Goal: Task Accomplishment & Management: Complete application form

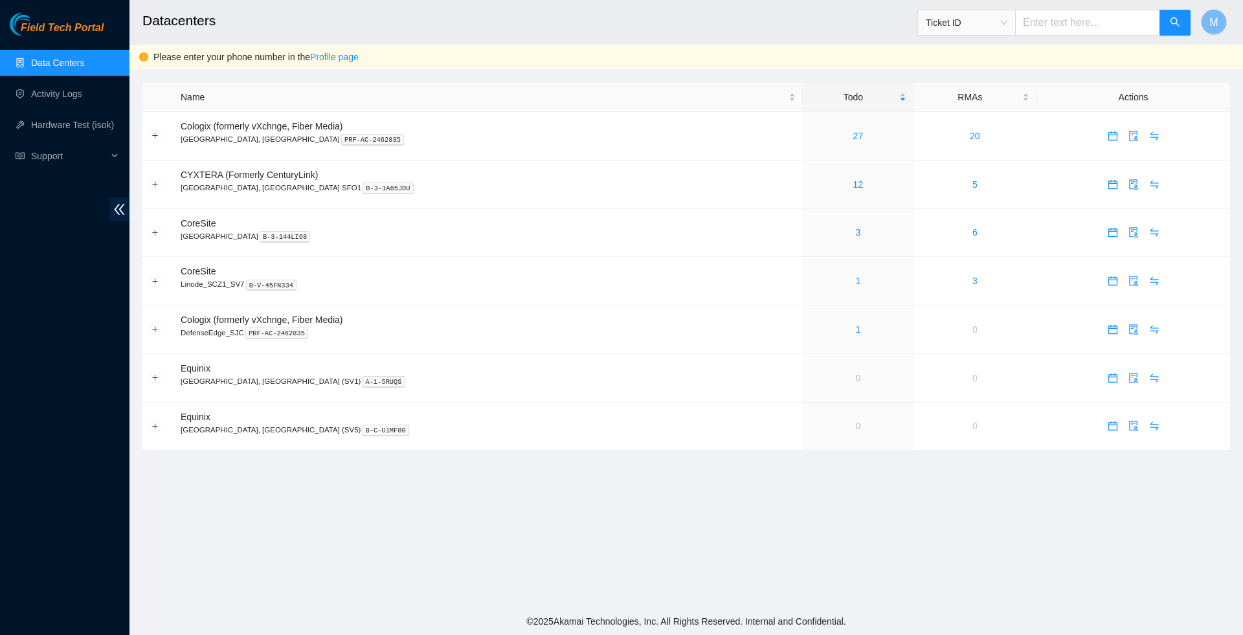
click at [1031, 21] on input "text" at bounding box center [1087, 23] width 145 height 26
paste input "B-W-14M6FTV"
type input "B-W-14M6FTV"
click at [1172, 21] on icon "search" at bounding box center [1175, 22] width 10 height 10
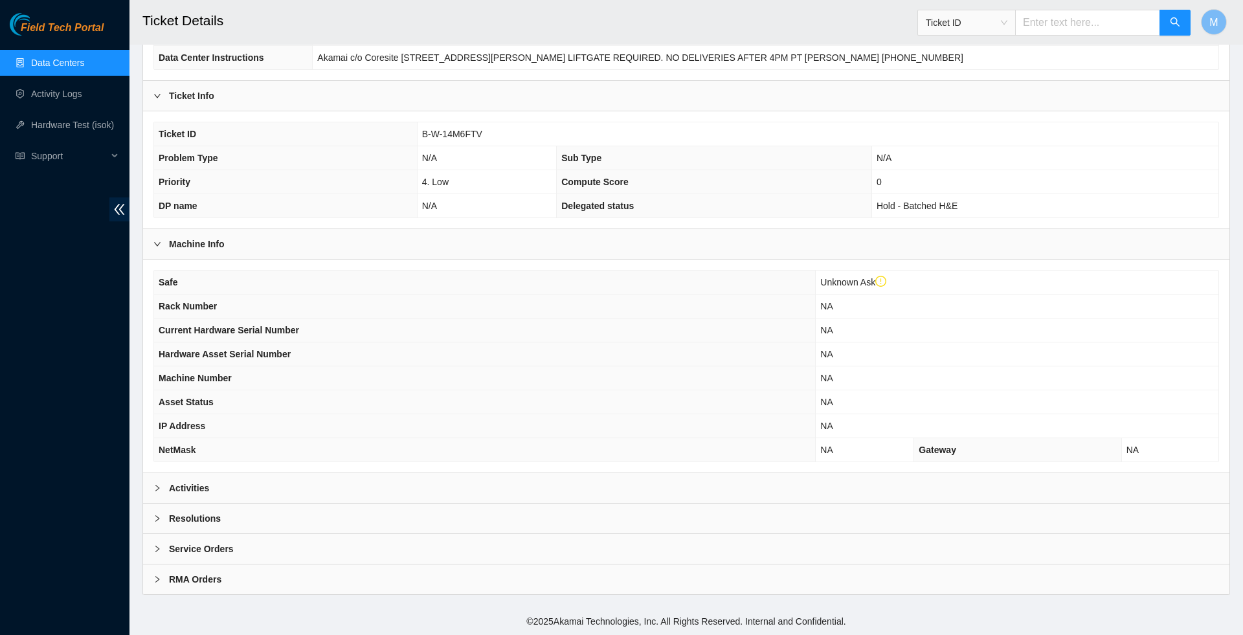
scroll to position [215, 0]
click at [156, 481] on div at bounding box center [161, 488] width 16 height 14
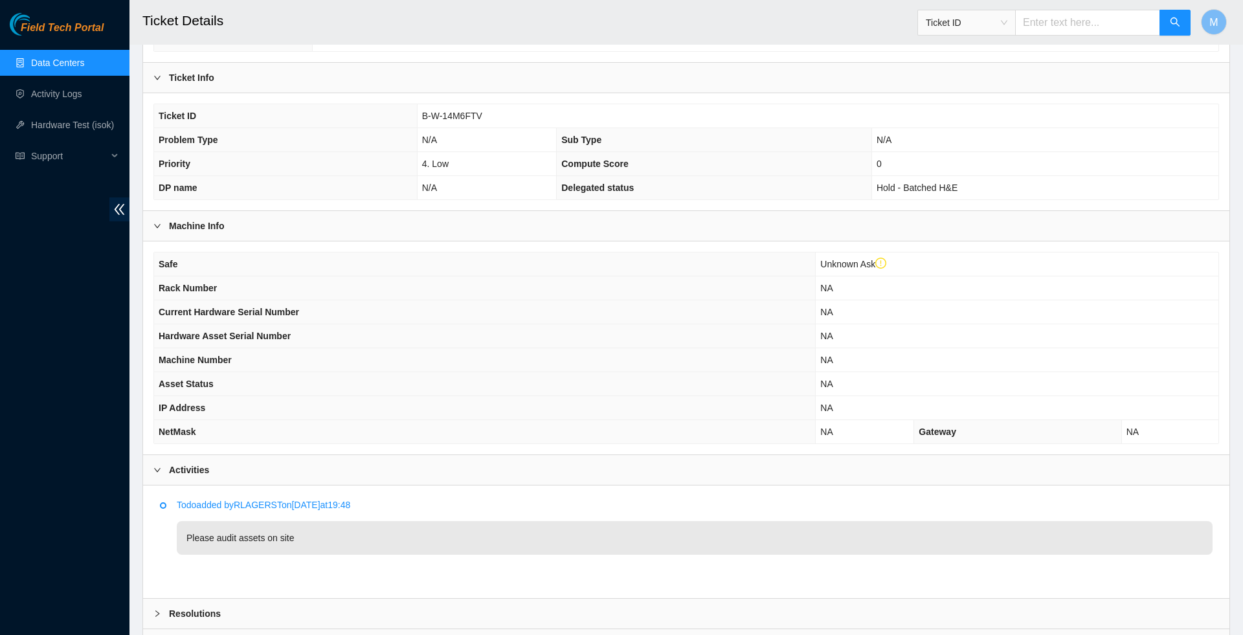
scroll to position [254, 0]
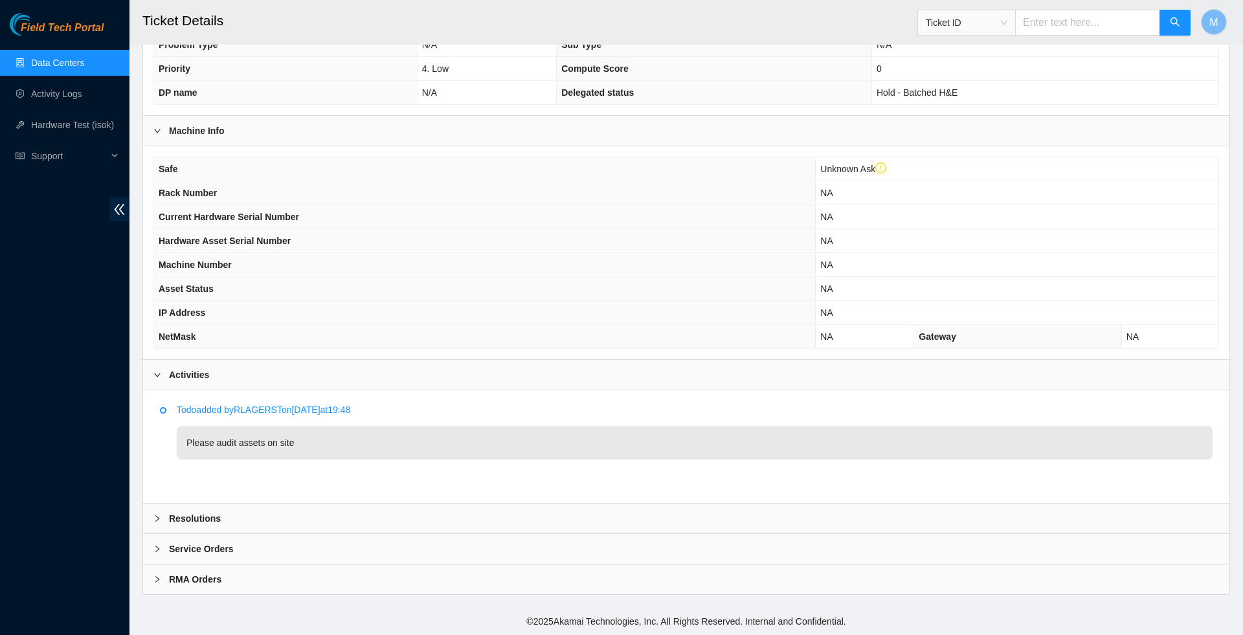
click at [158, 517] on icon "right" at bounding box center [157, 519] width 8 height 8
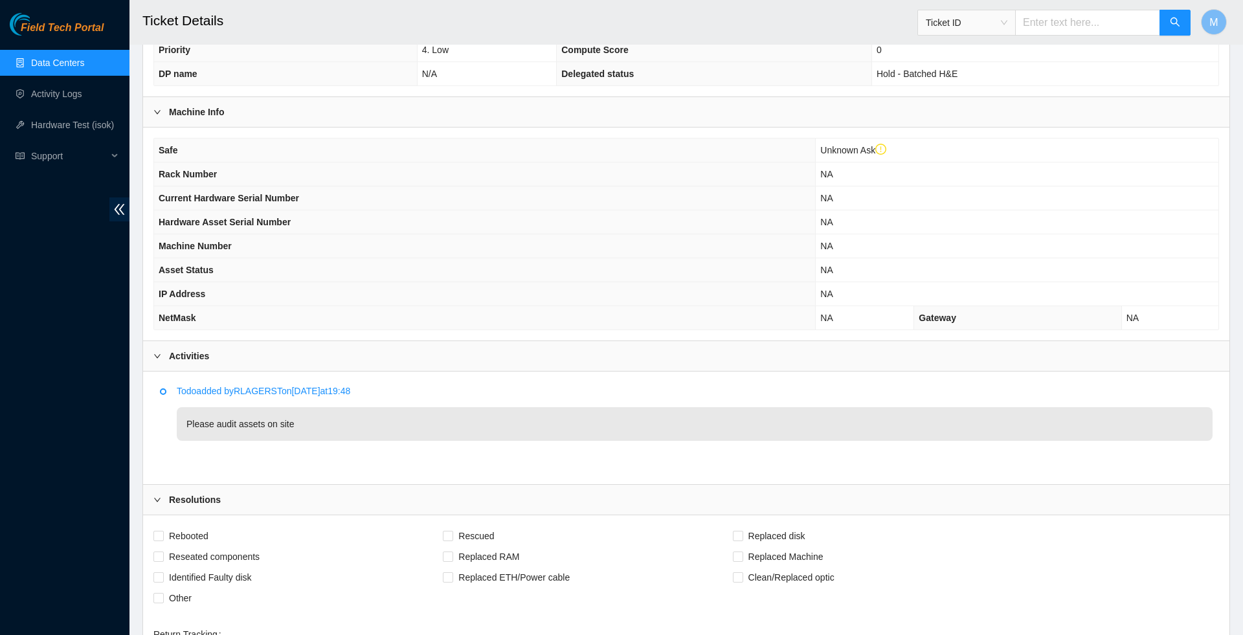
scroll to position [521, 0]
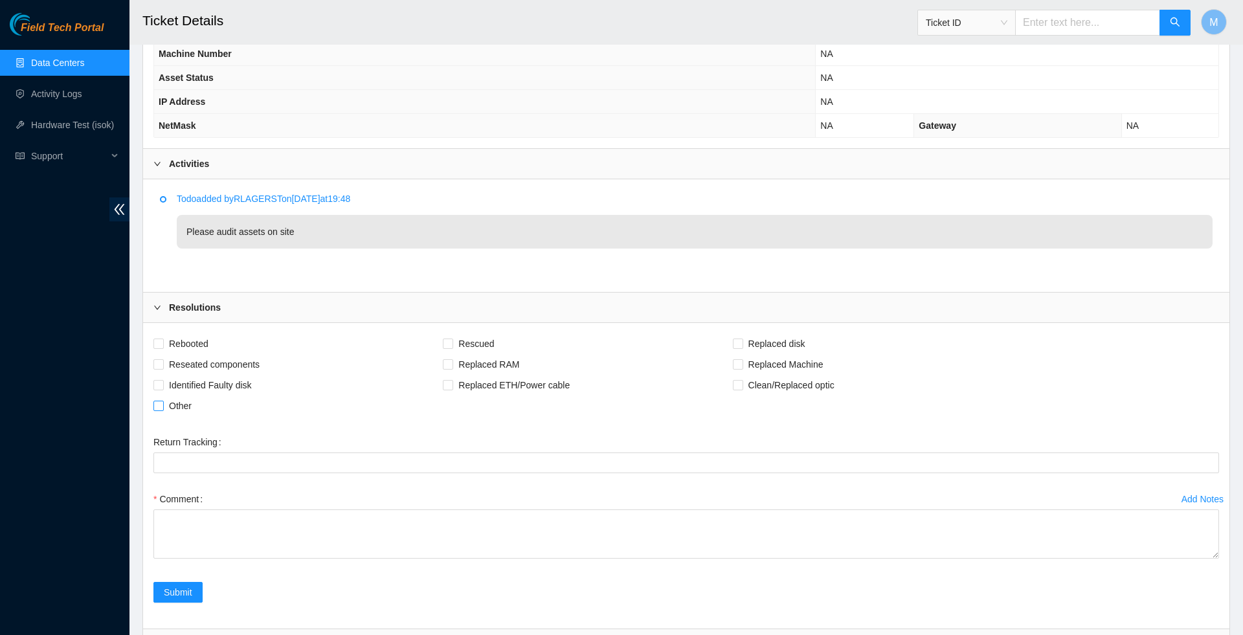
click at [164, 416] on span "Other" at bounding box center [180, 406] width 33 height 21
click at [163, 410] on input "Other" at bounding box center [157, 405] width 9 height 9
checkbox input "true"
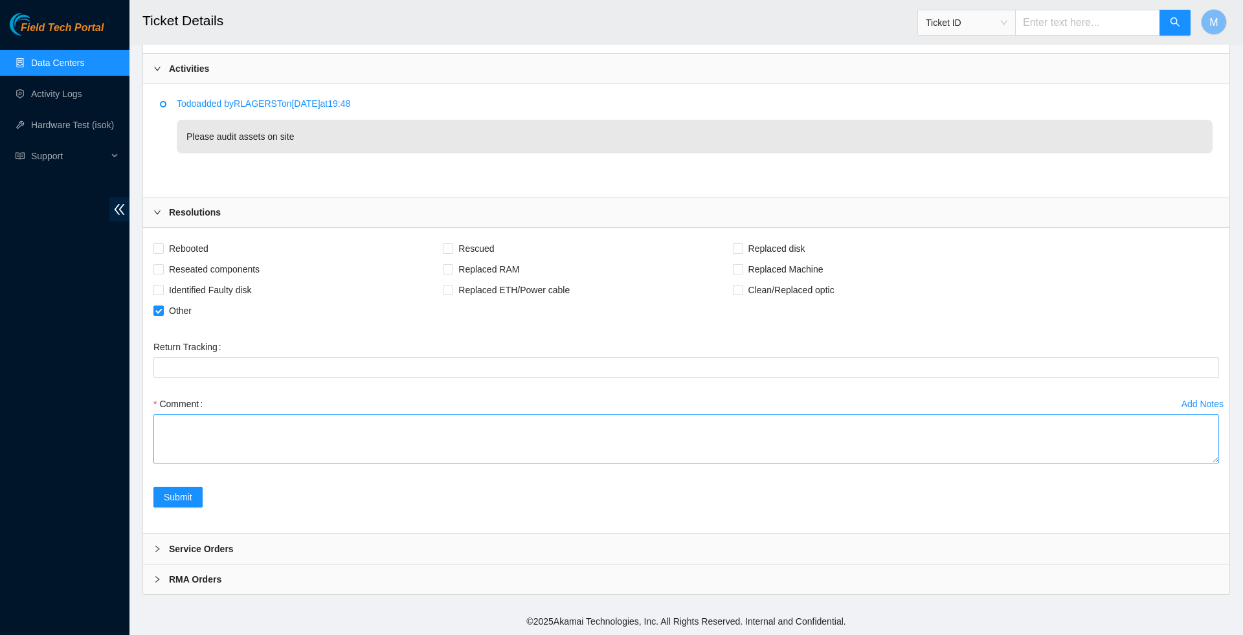
scroll to position [638, 0]
click at [1180, 464] on textarea "Comment" at bounding box center [686, 438] width 1066 height 49
drag, startPoint x: 461, startPoint y: 456, endPoint x: 155, endPoint y: 412, distance: 308.8
click at [155, 414] on textarea "Worked with [PERSON_NAME], [PERSON_NAME], and [PERSON_NAME] on audit through SJ…" at bounding box center [686, 438] width 1066 height 49
type textarea "Worked with [PERSON_NAME], [PERSON_NAME], and [PERSON_NAME] on audit through SJ…"
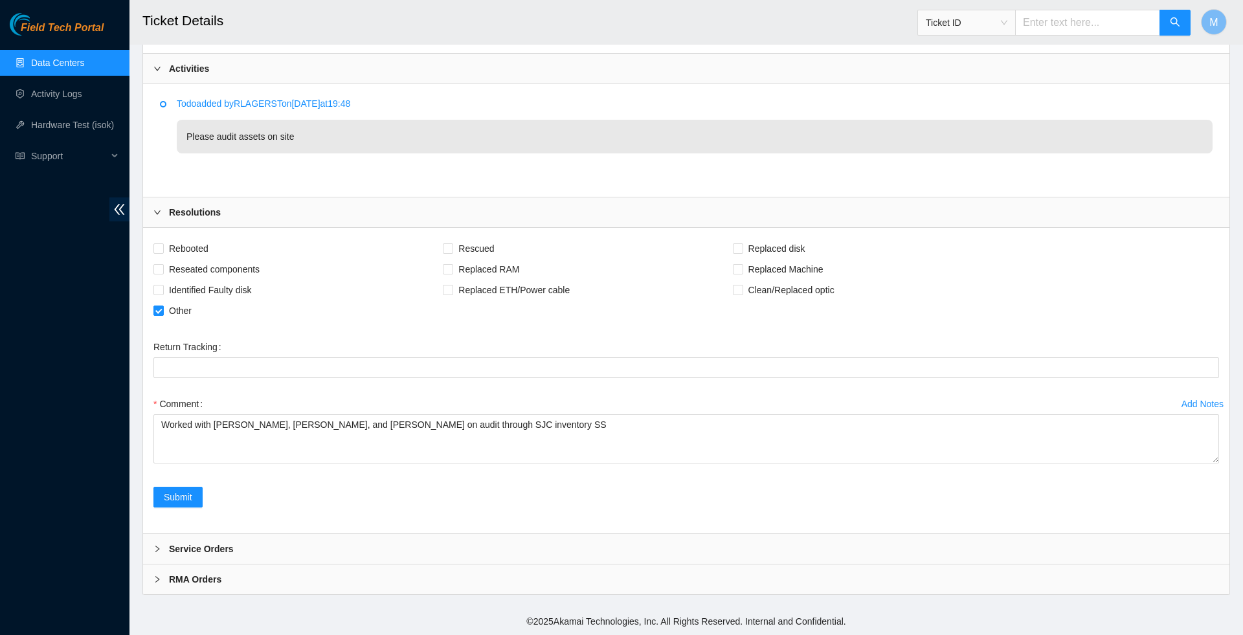
click at [88, 504] on div "Field Tech Portal Data Centers Activity Logs Hardware Test (isok) Support" at bounding box center [64, 324] width 129 height 622
click at [183, 504] on span "Submit" at bounding box center [178, 497] width 28 height 14
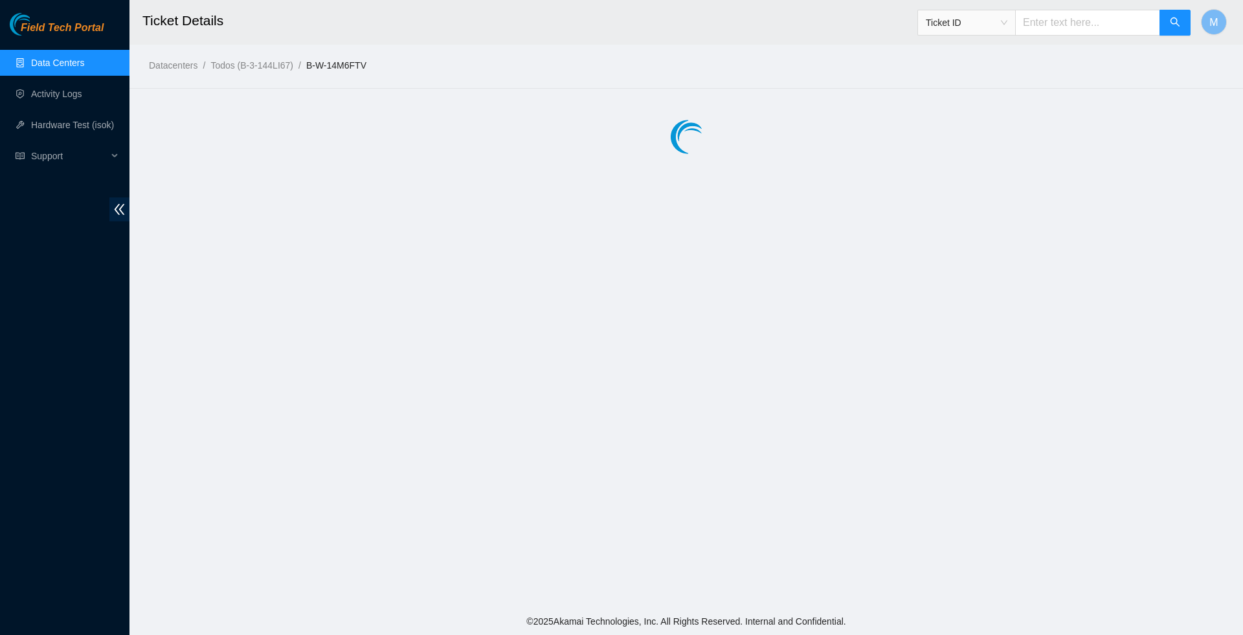
scroll to position [0, 0]
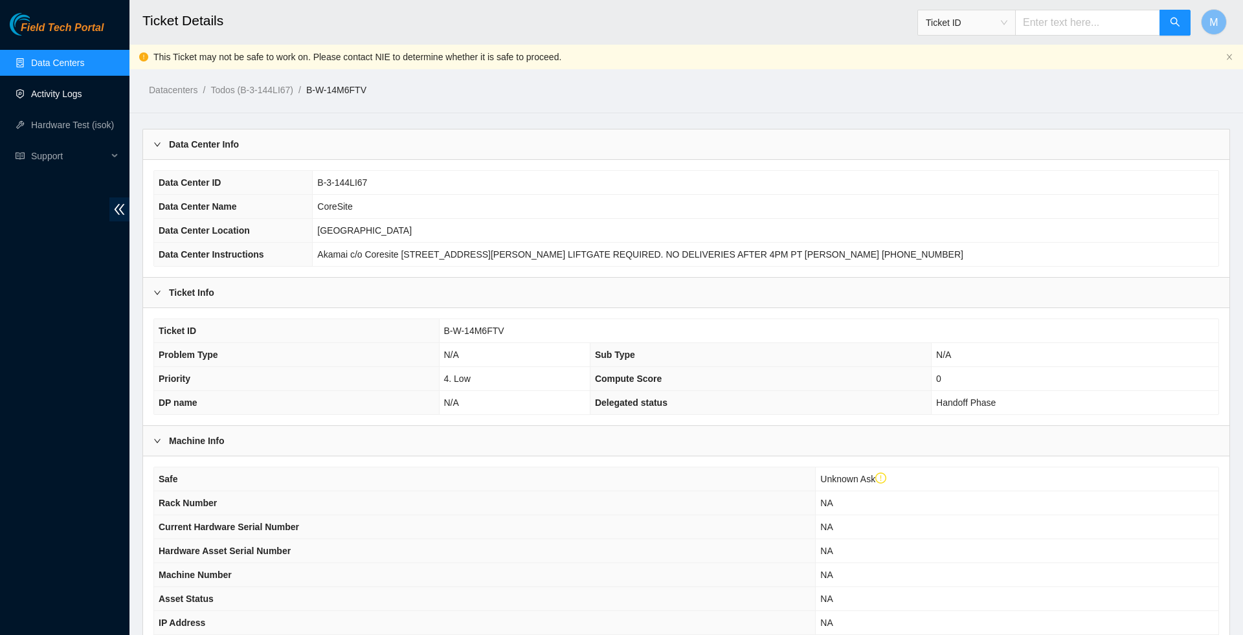
click at [71, 91] on link "Activity Logs" at bounding box center [56, 94] width 51 height 10
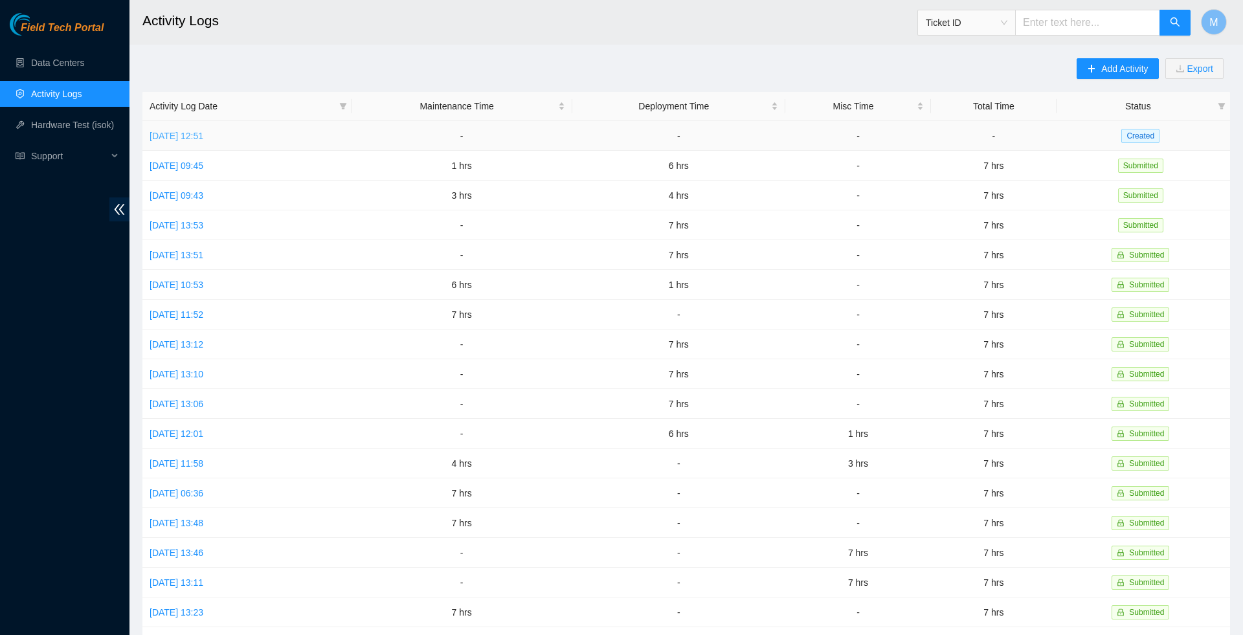
click at [203, 138] on link "[DATE] 12:51" at bounding box center [177, 136] width 54 height 10
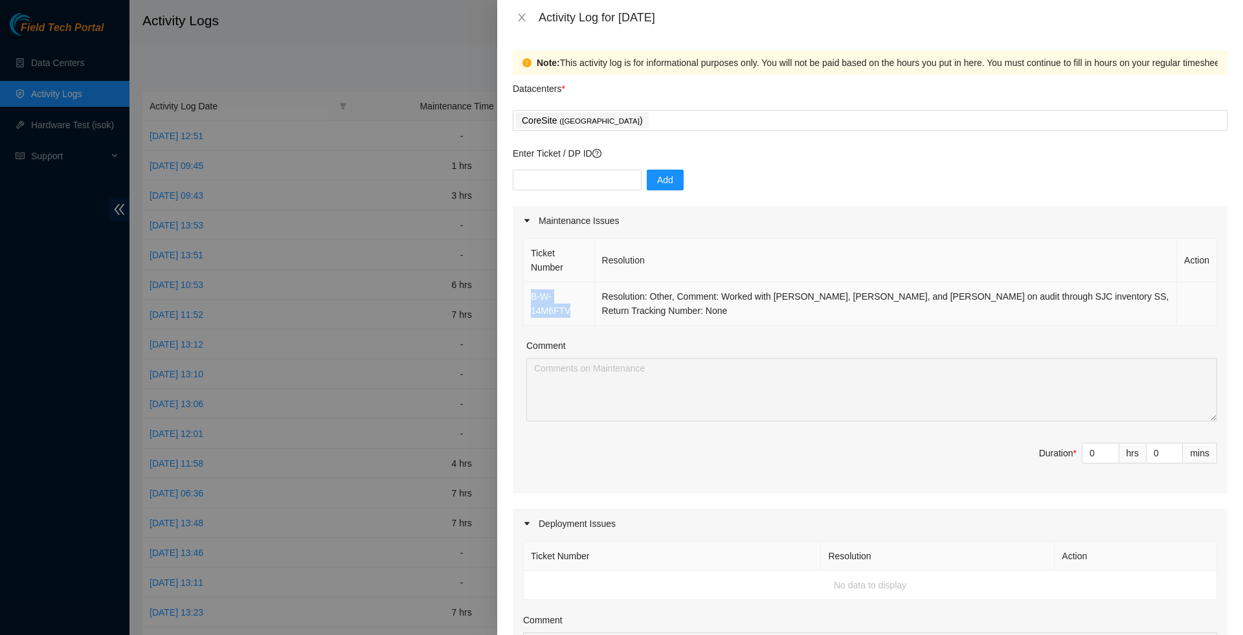
drag, startPoint x: 576, startPoint y: 317, endPoint x: 534, endPoint y: 293, distance: 48.4
click at [534, 293] on td "B-W-14M6FTV" at bounding box center [559, 303] width 71 height 43
copy link "B-W-14M6FTV"
click at [519, 19] on icon "close" at bounding box center [522, 17] width 10 height 10
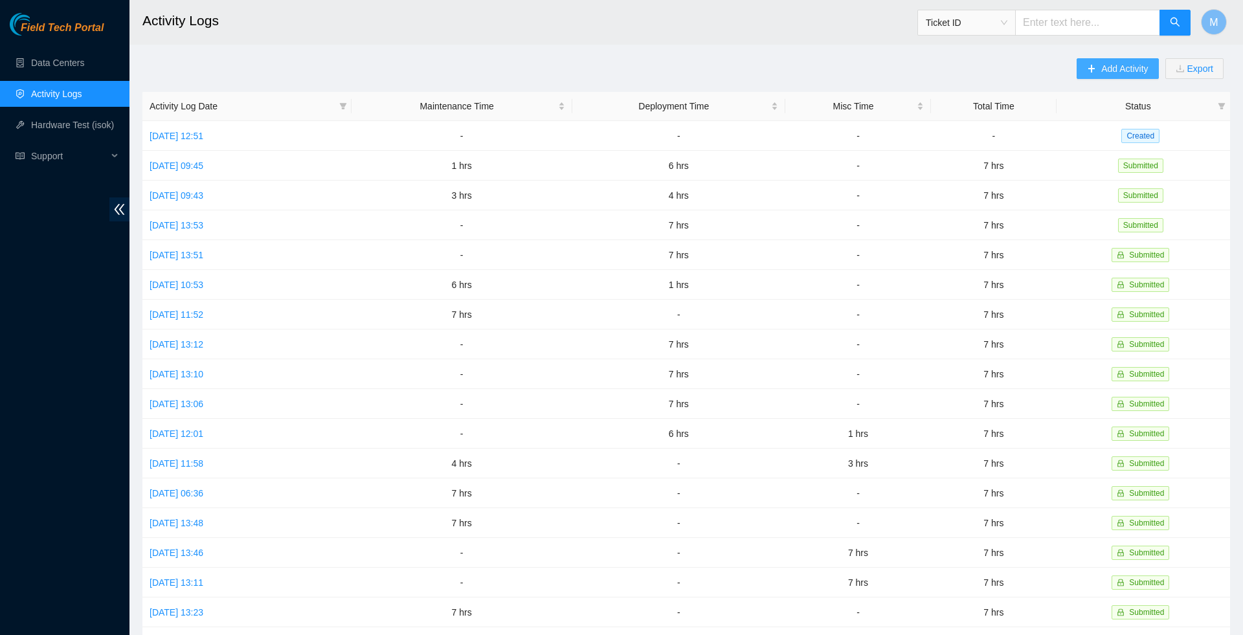
click at [1112, 76] on button "Add Activity" at bounding box center [1118, 68] width 82 height 21
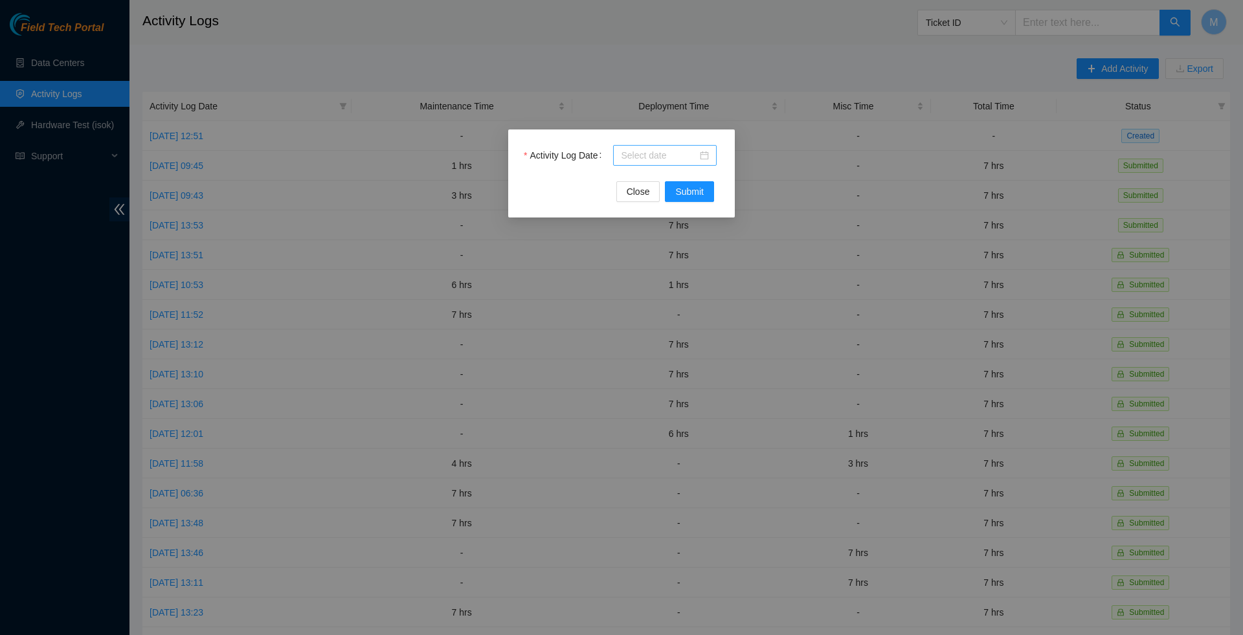
click at [702, 155] on div at bounding box center [665, 155] width 88 height 14
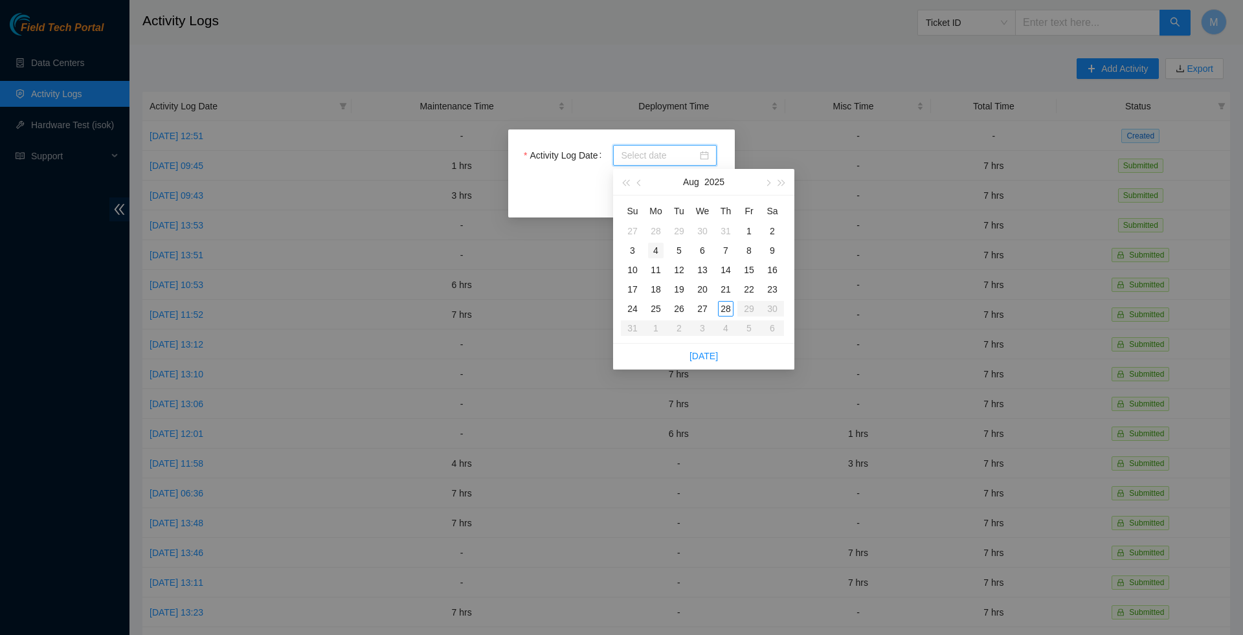
type input "[DATE]"
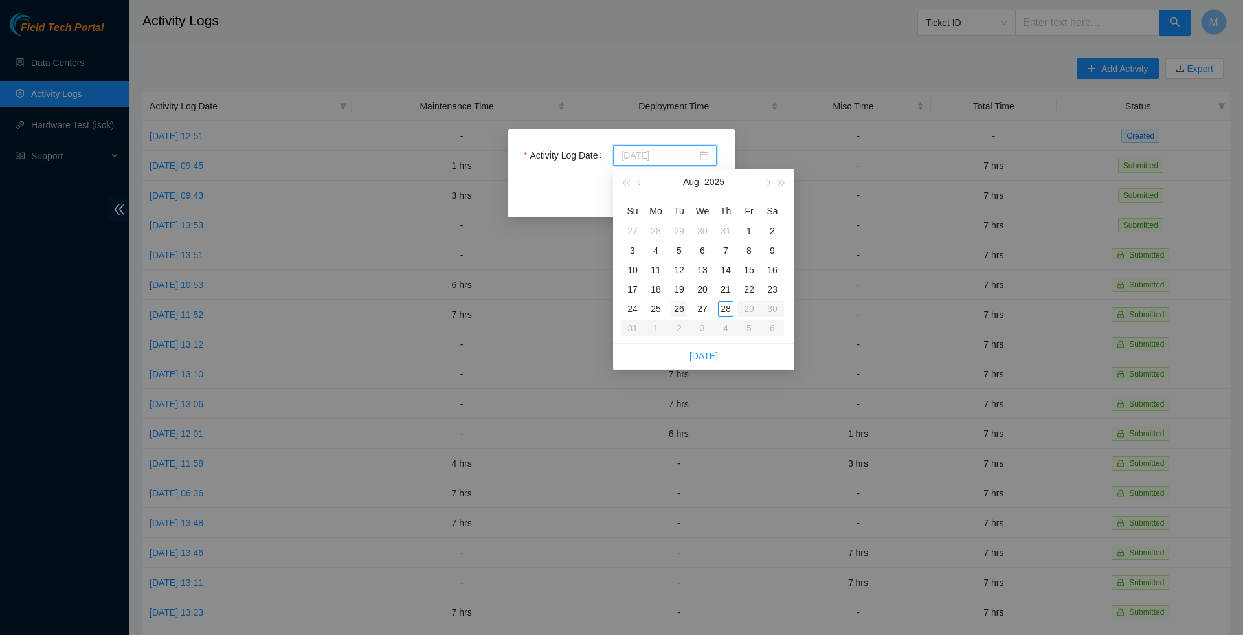
click at [681, 306] on div "26" at bounding box center [679, 309] width 16 height 16
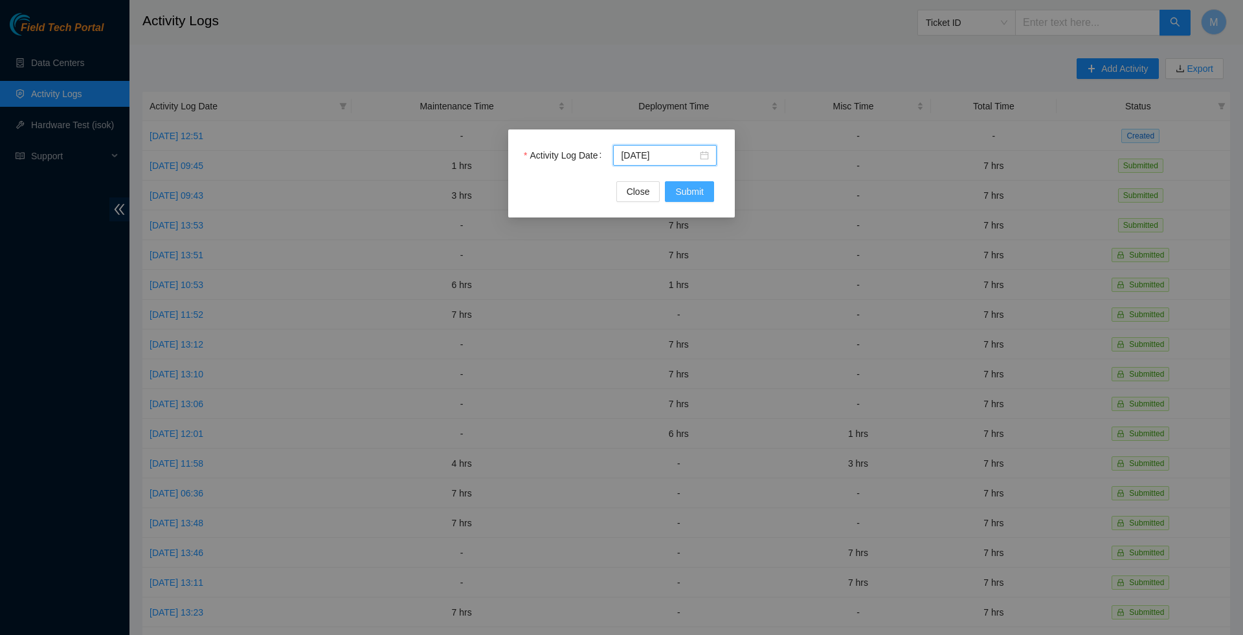
click at [688, 193] on span "Submit" at bounding box center [689, 192] width 28 height 14
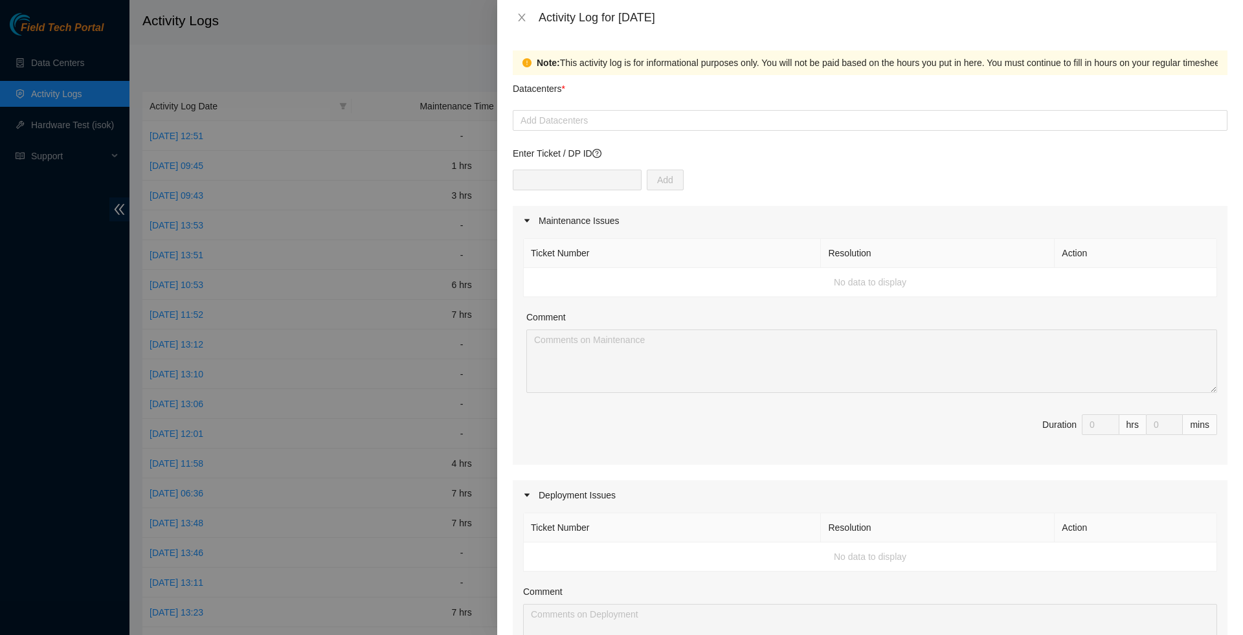
drag, startPoint x: 688, startPoint y: 193, endPoint x: 592, endPoint y: 153, distance: 103.6
click at [592, 180] on input "text" at bounding box center [577, 180] width 129 height 21
click at [589, 124] on div at bounding box center [870, 121] width 708 height 16
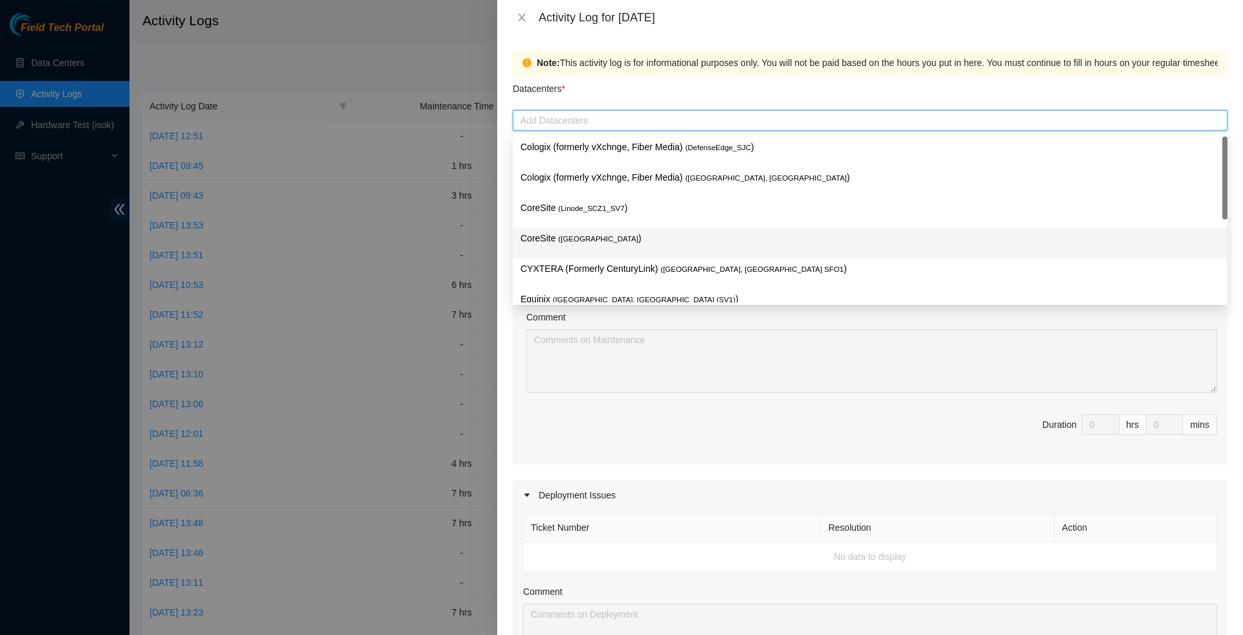
click at [581, 239] on span "( [GEOGRAPHIC_DATA]" at bounding box center [598, 239] width 80 height 8
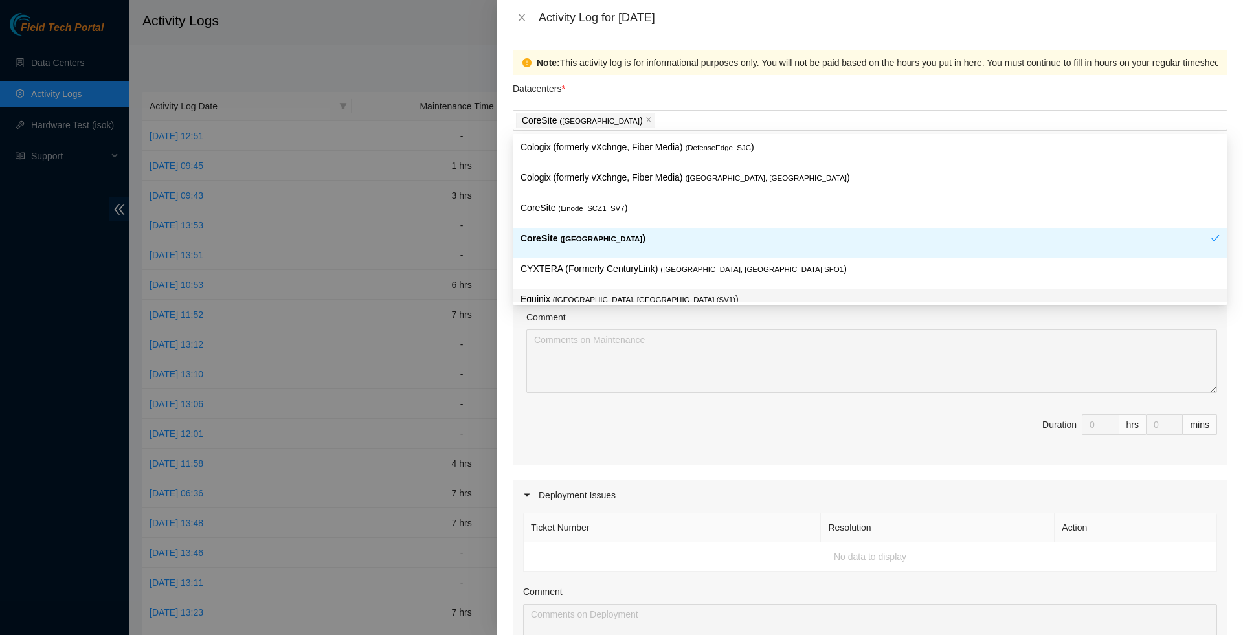
click at [623, 433] on span "Duration 0 hrs 0 mins" at bounding box center [870, 432] width 694 height 36
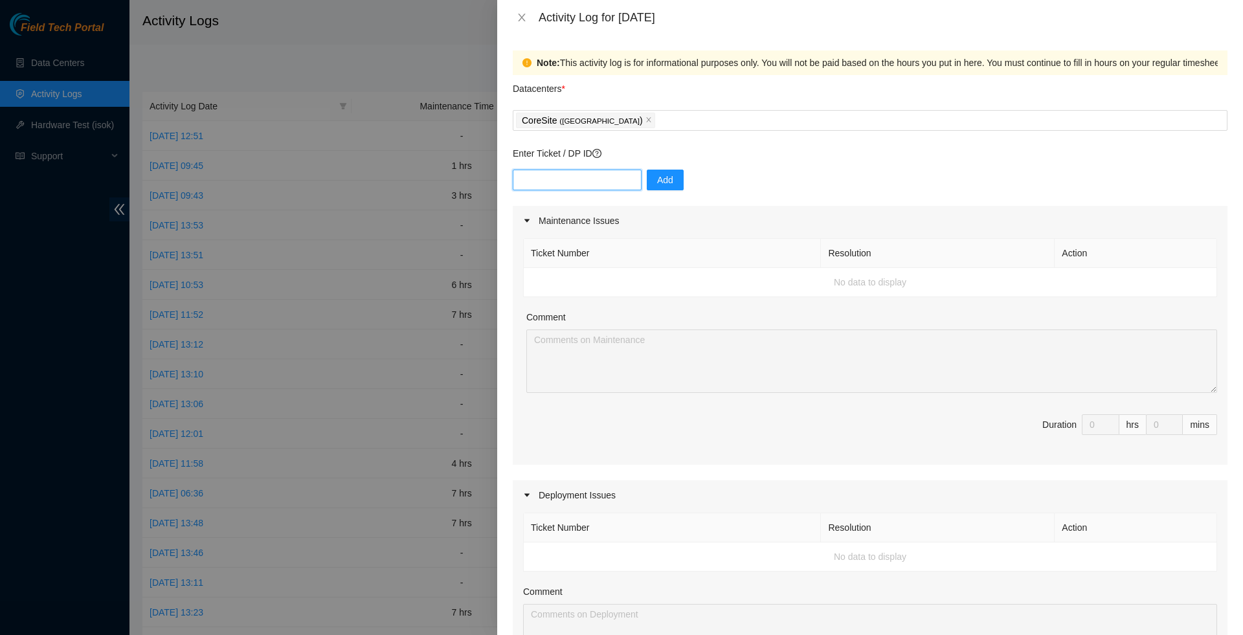
click at [594, 171] on input "text" at bounding box center [577, 180] width 129 height 21
paste input "B-W-14M6FTV"
type input "B-W-14M6FTV"
click at [672, 179] on span "Add" at bounding box center [665, 180] width 16 height 14
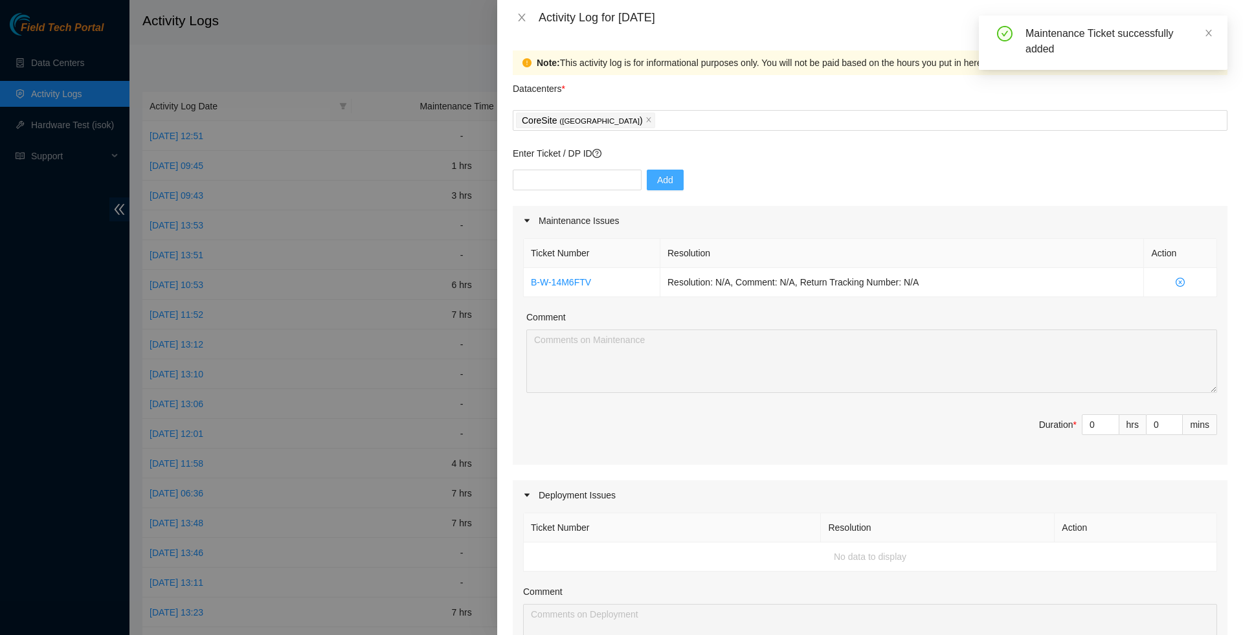
click at [636, 369] on textarea "Comment" at bounding box center [871, 361] width 691 height 63
type input "1"
click at [1111, 424] on icon "up" at bounding box center [1112, 422] width 5 height 5
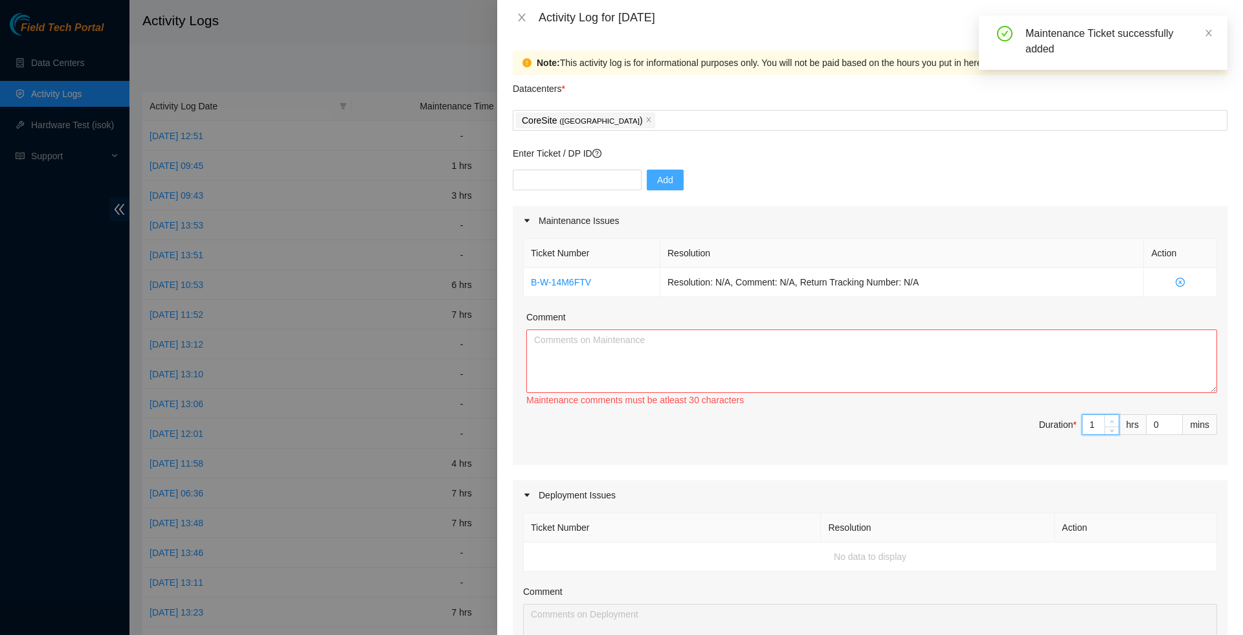
type input "2"
click at [1111, 424] on icon "up" at bounding box center [1112, 422] width 5 height 5
type input "3"
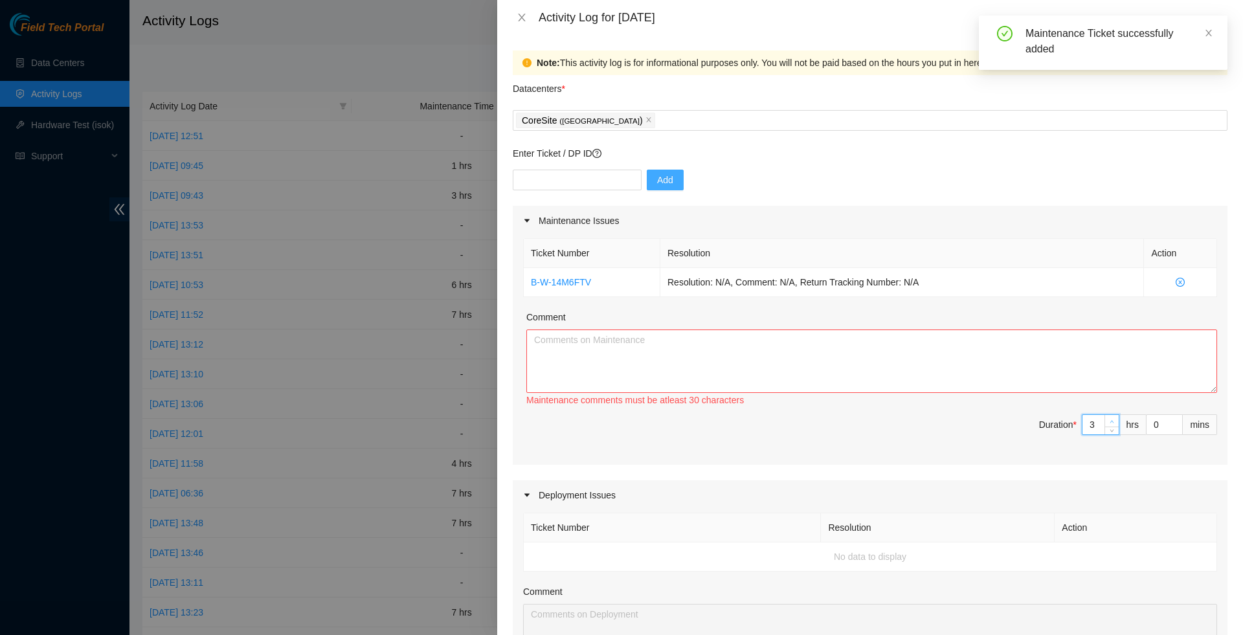
click at [1111, 424] on icon "up" at bounding box center [1112, 422] width 5 height 5
type input "4"
click at [1111, 424] on icon "up" at bounding box center [1112, 422] width 5 height 5
type input "5"
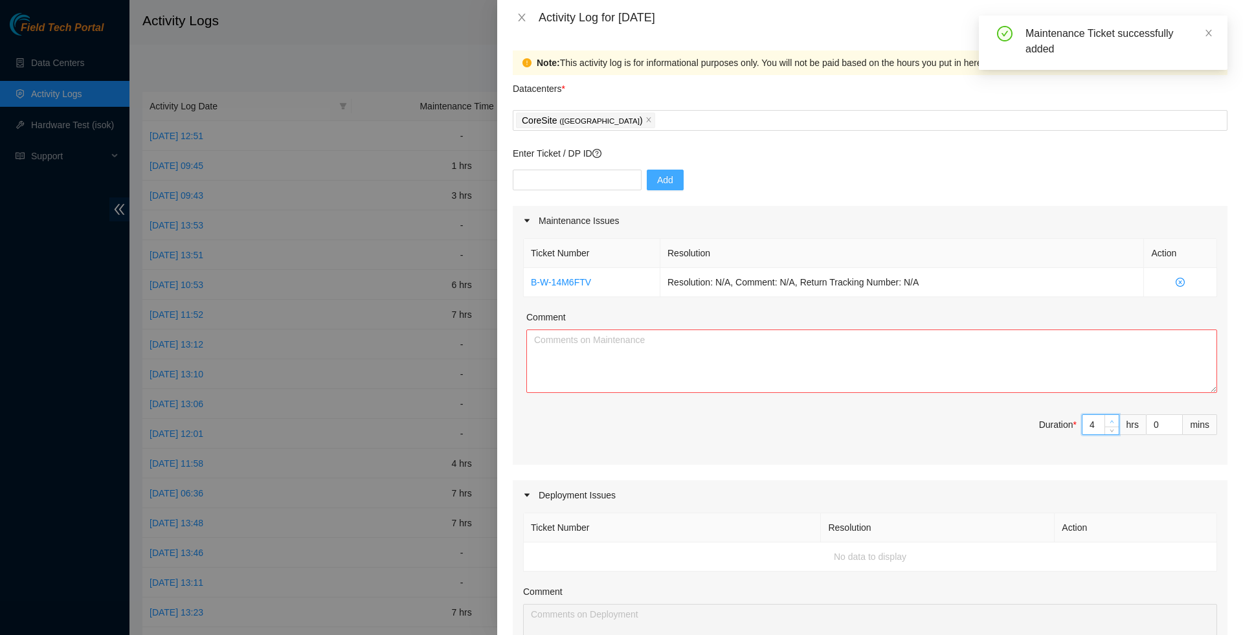
type input "5"
click at [1111, 424] on icon "up" at bounding box center [1112, 422] width 5 height 5
type input "6"
click at [1111, 424] on icon "up" at bounding box center [1112, 422] width 5 height 5
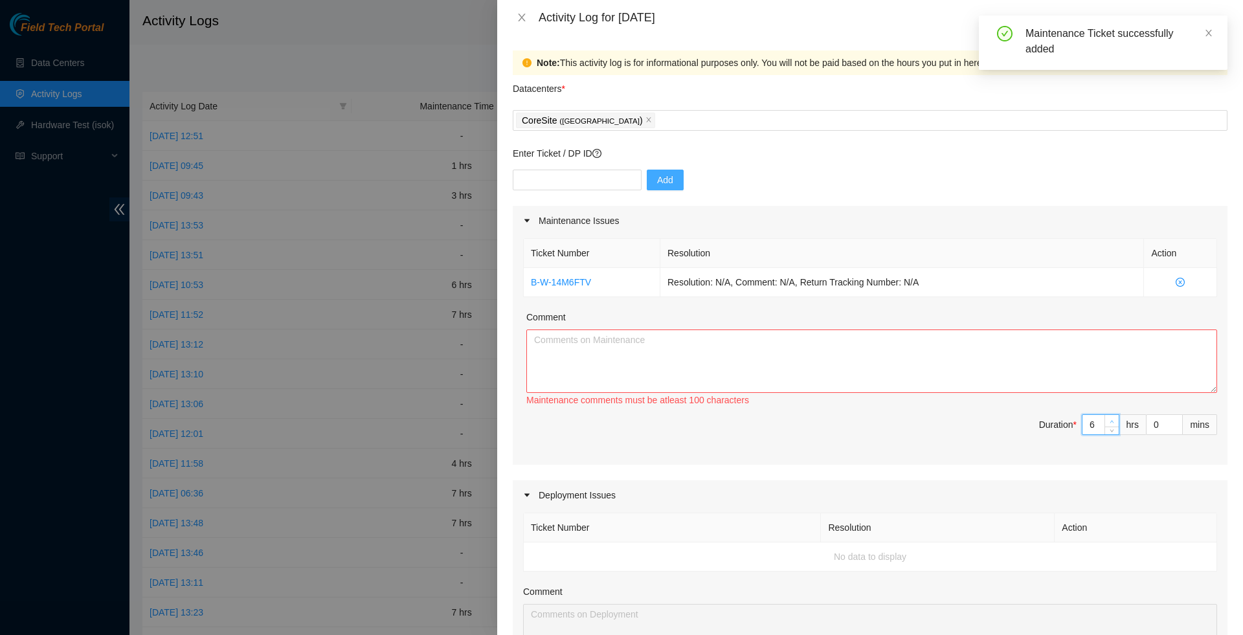
type input "7"
click at [1111, 424] on icon "up" at bounding box center [1112, 422] width 5 height 5
click at [974, 381] on textarea "Comment" at bounding box center [871, 361] width 691 height 63
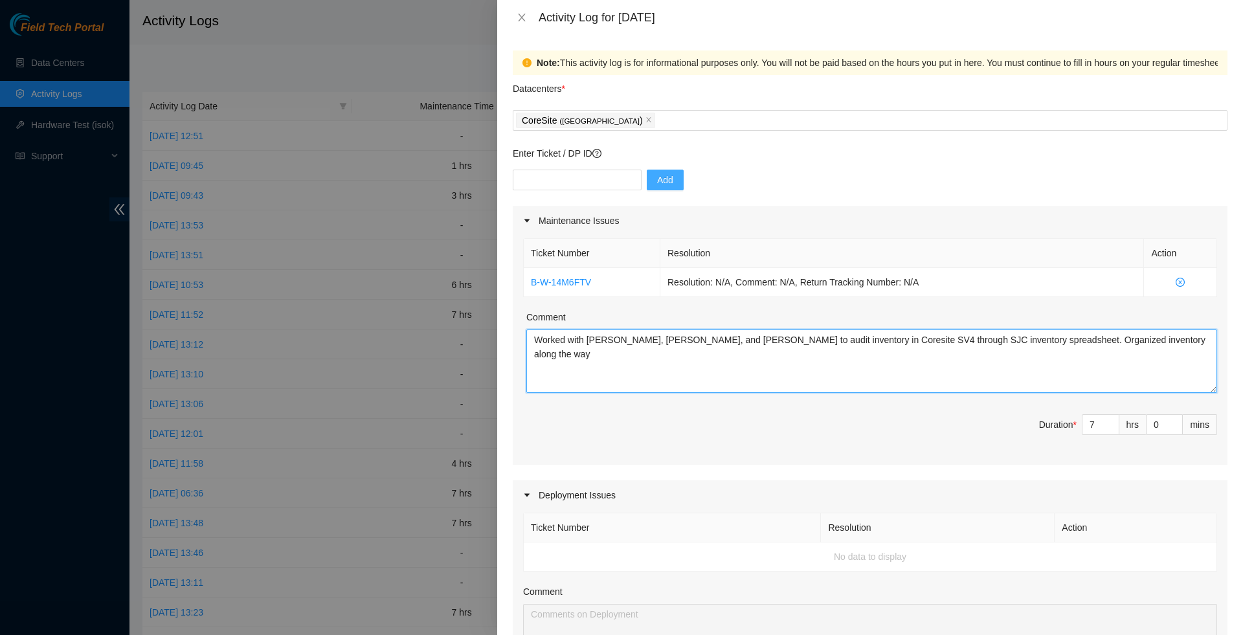
scroll to position [10, 0]
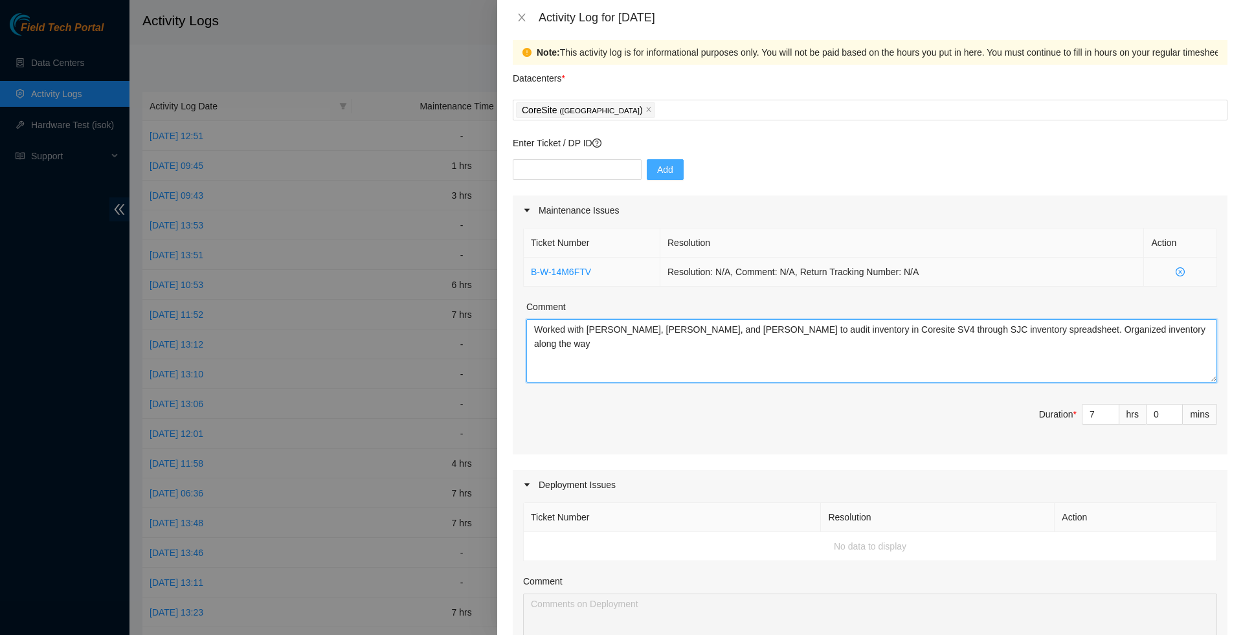
drag, startPoint x: 1167, startPoint y: 347, endPoint x: 822, endPoint y: 282, distance: 351.1
click at [822, 282] on div "Ticket Number Resolution Action B-W-14M6FTV Resolution: N/A, Comment: N/A, Retu…" at bounding box center [870, 339] width 715 height 229
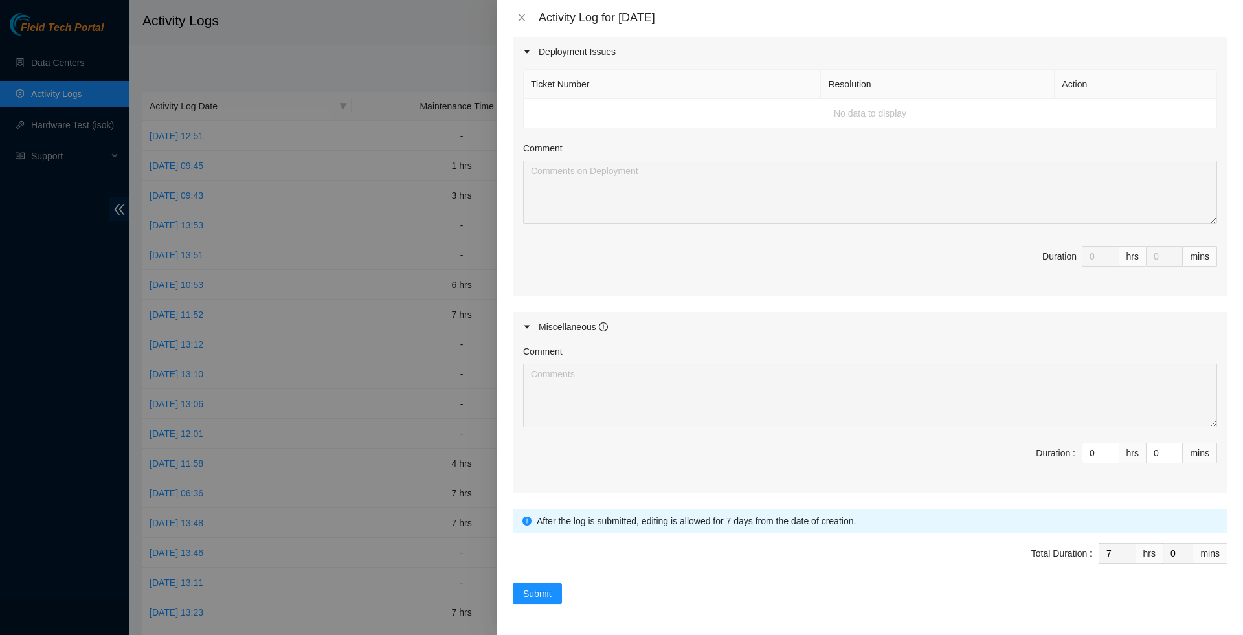
scroll to position [462, 0]
type textarea "Worked with [PERSON_NAME], [PERSON_NAME], and [PERSON_NAME] to audit inventory …"
click at [546, 598] on span "Submit" at bounding box center [537, 594] width 28 height 14
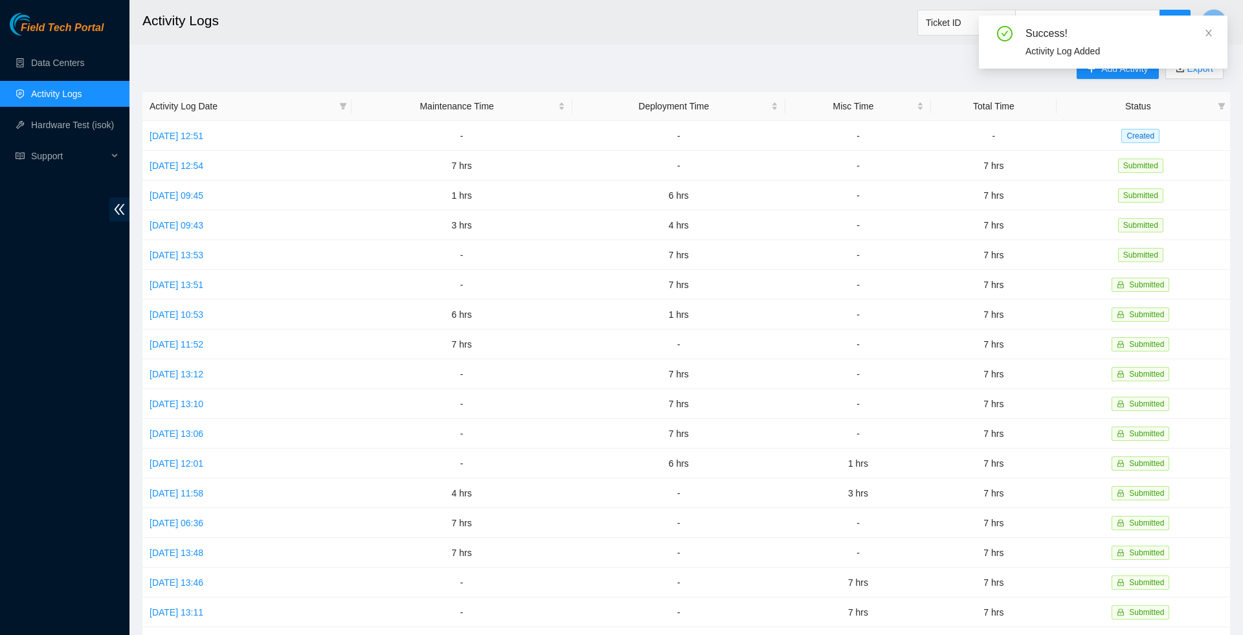
click at [1136, 76] on div "Success! Activity Log Added" at bounding box center [1103, 47] width 249 height 63
click at [1125, 75] on div "Success! Activity Log Added" at bounding box center [1103, 47] width 249 height 63
click at [1206, 32] on icon "close" at bounding box center [1208, 32] width 9 height 9
click at [1103, 71] on span "Add Activity" at bounding box center [1124, 69] width 47 height 14
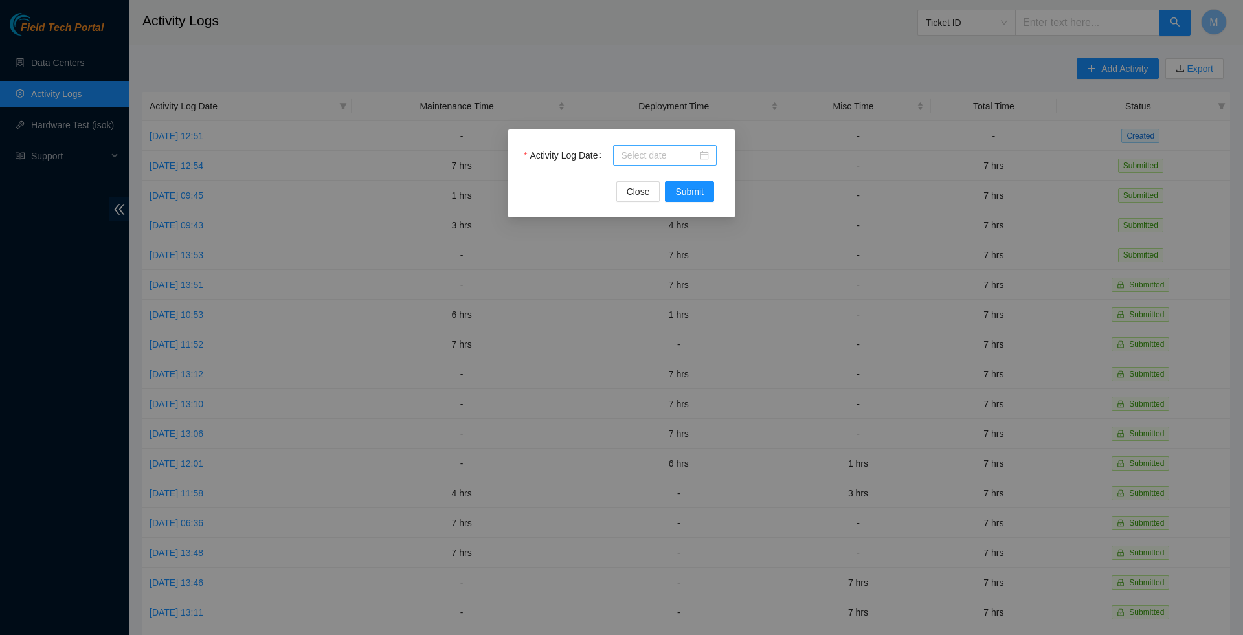
click at [697, 161] on div at bounding box center [665, 155] width 88 height 14
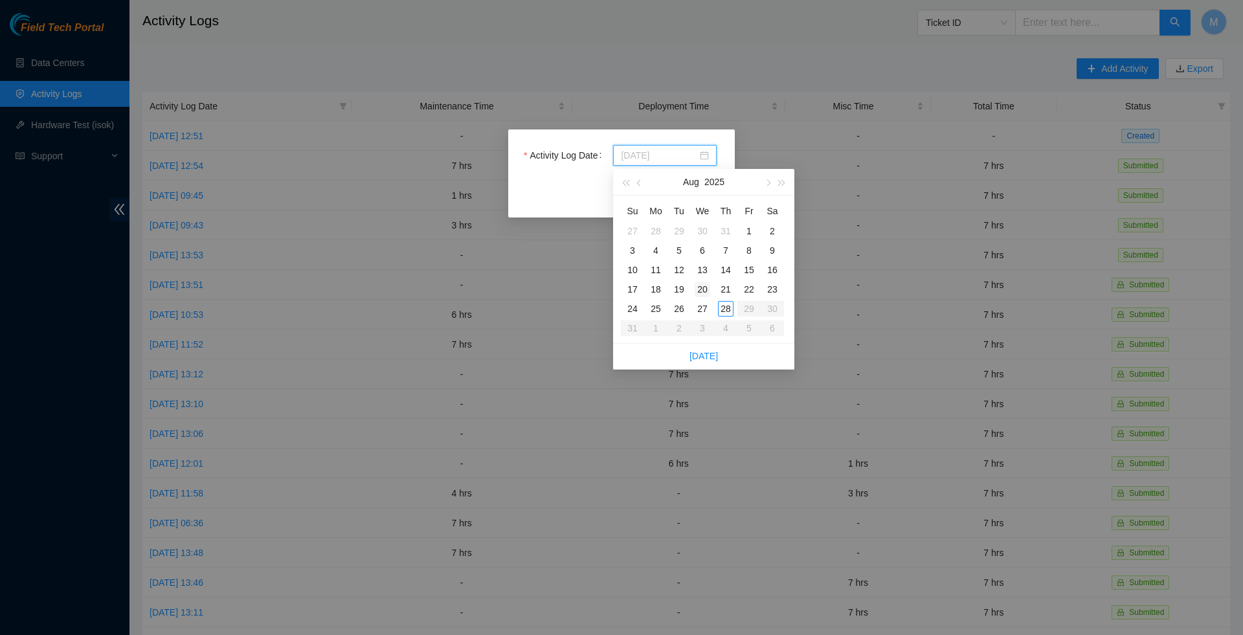
type input "[DATE]"
click at [699, 308] on div "27" at bounding box center [703, 309] width 16 height 16
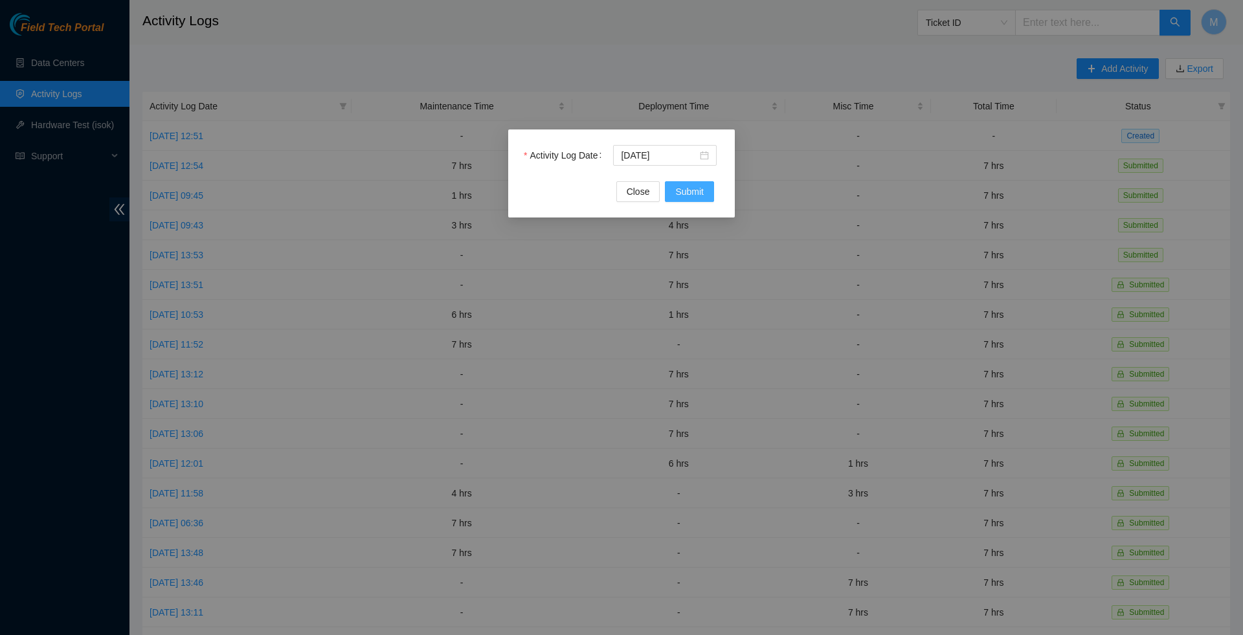
click at [688, 190] on span "Submit" at bounding box center [689, 192] width 28 height 14
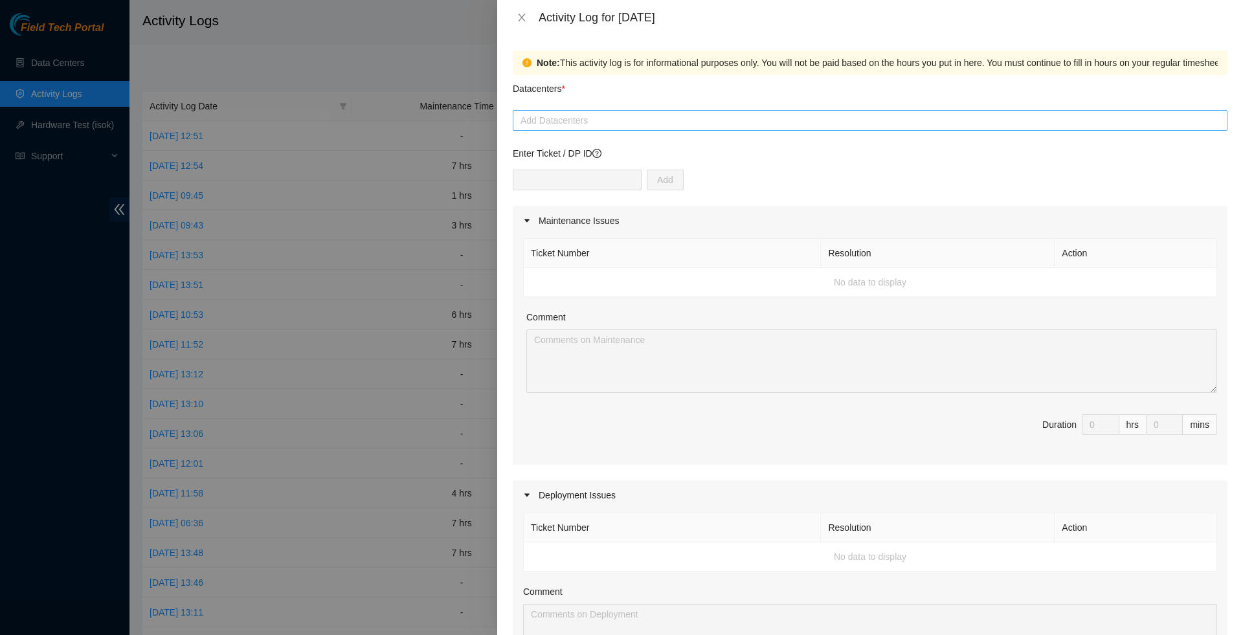
click at [606, 117] on div at bounding box center [870, 121] width 708 height 16
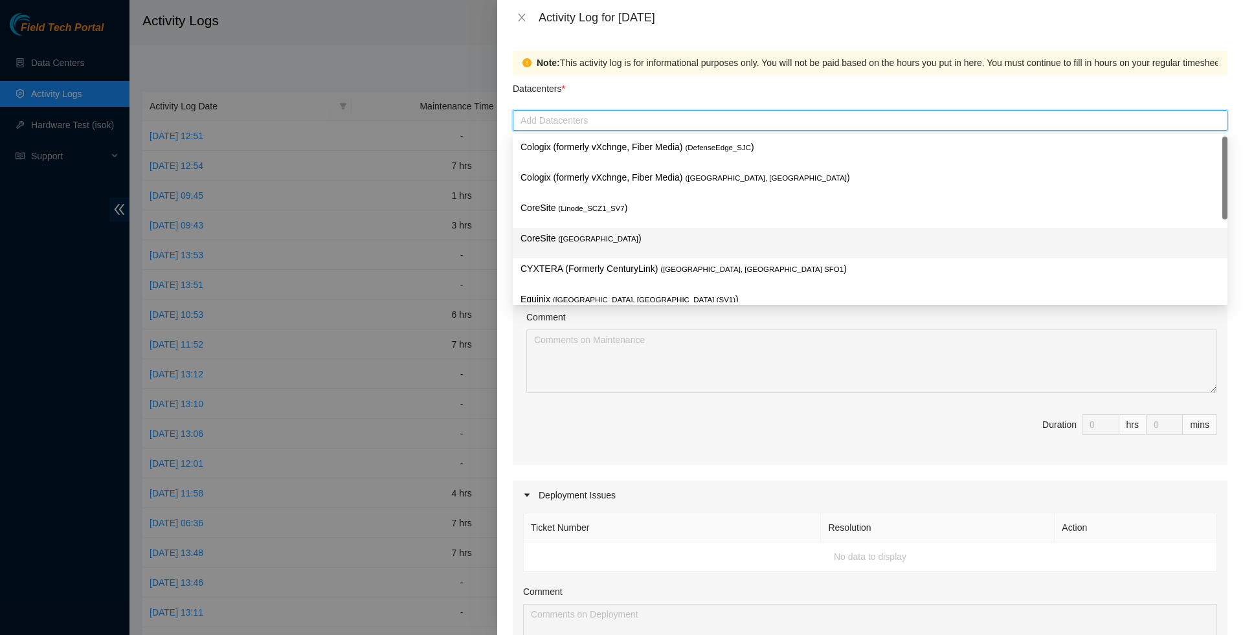
click at [612, 239] on span "( [GEOGRAPHIC_DATA]" at bounding box center [598, 239] width 80 height 8
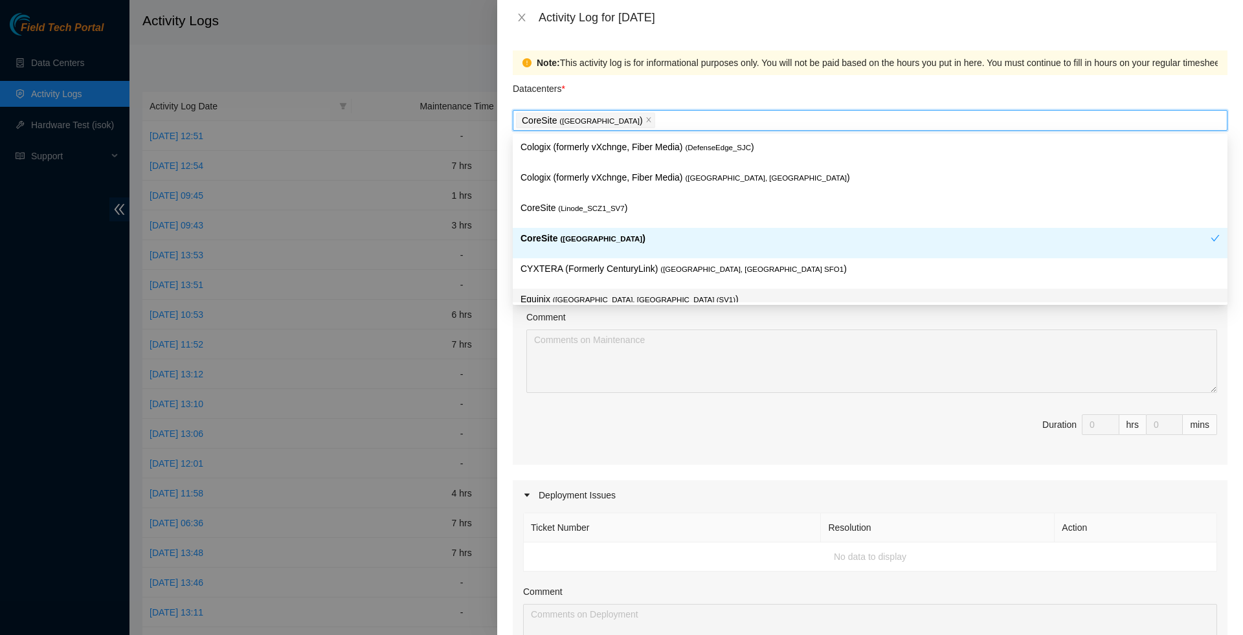
click at [637, 417] on div "Ticket Number Resolution Action No data to display Comment Duration 0 hrs 0 mins" at bounding box center [870, 350] width 715 height 229
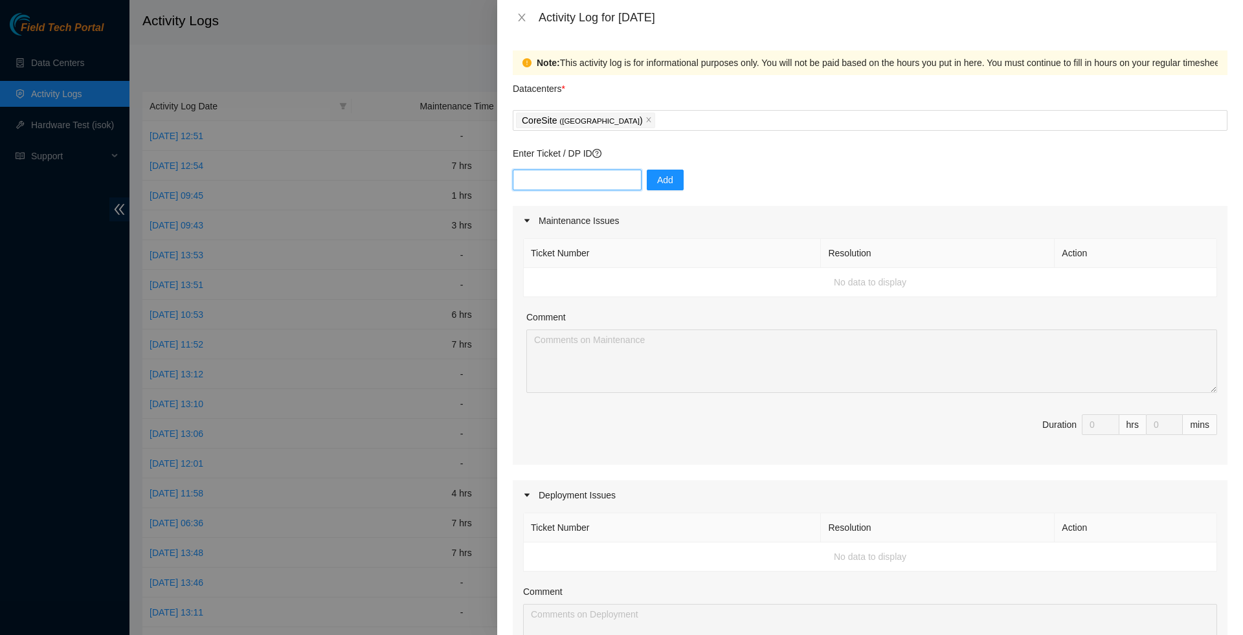
click at [640, 180] on input "text" at bounding box center [577, 180] width 129 height 21
click at [423, 182] on div at bounding box center [621, 317] width 1243 height 635
click at [522, 6] on div "Activity Log for [DATE]" at bounding box center [870, 17] width 746 height 35
click at [521, 12] on button "Close" at bounding box center [522, 18] width 18 height 12
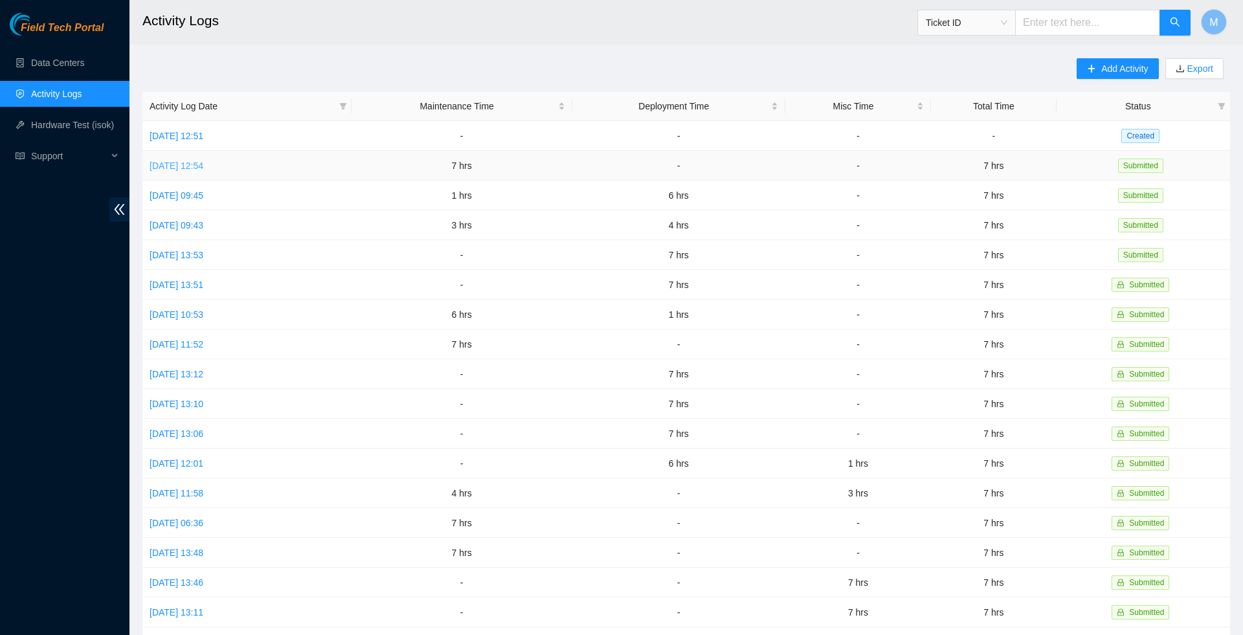
click at [203, 164] on link "[DATE] 12:54" at bounding box center [177, 166] width 54 height 10
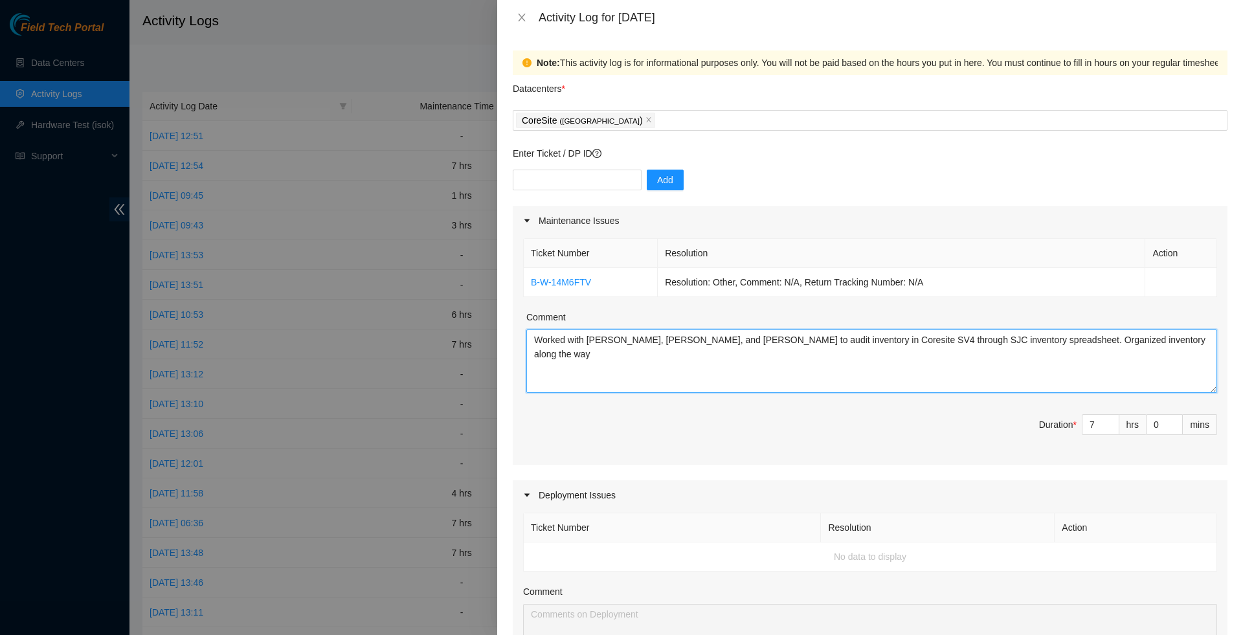
drag, startPoint x: 1193, startPoint y: 359, endPoint x: 913, endPoint y: 216, distance: 314.2
click at [926, 215] on div "Maintenance Issues Ticket Number Resolution Action B-W-14M6FTV Resolution: Othe…" at bounding box center [870, 335] width 715 height 259
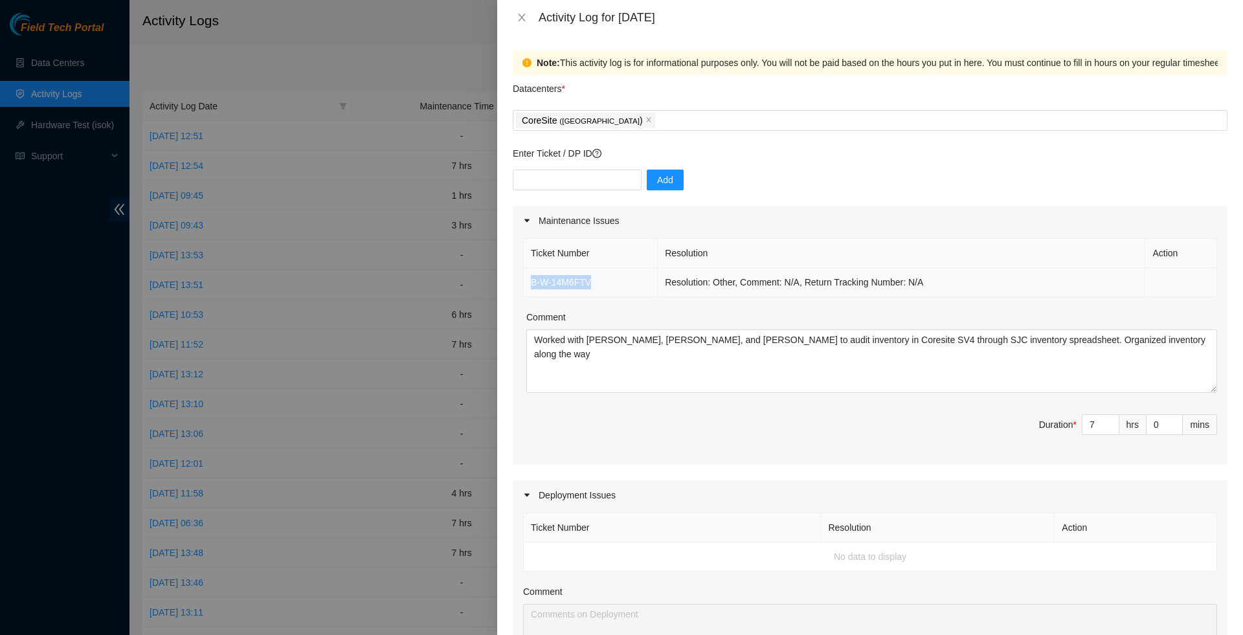
drag, startPoint x: 615, startPoint y: 291, endPoint x: 527, endPoint y: 273, distance: 89.9
click at [527, 273] on td "B-W-14M6FTV" at bounding box center [591, 282] width 134 height 29
copy link "B-W-14M6FTV"
click at [523, 18] on icon "close" at bounding box center [522, 17] width 10 height 10
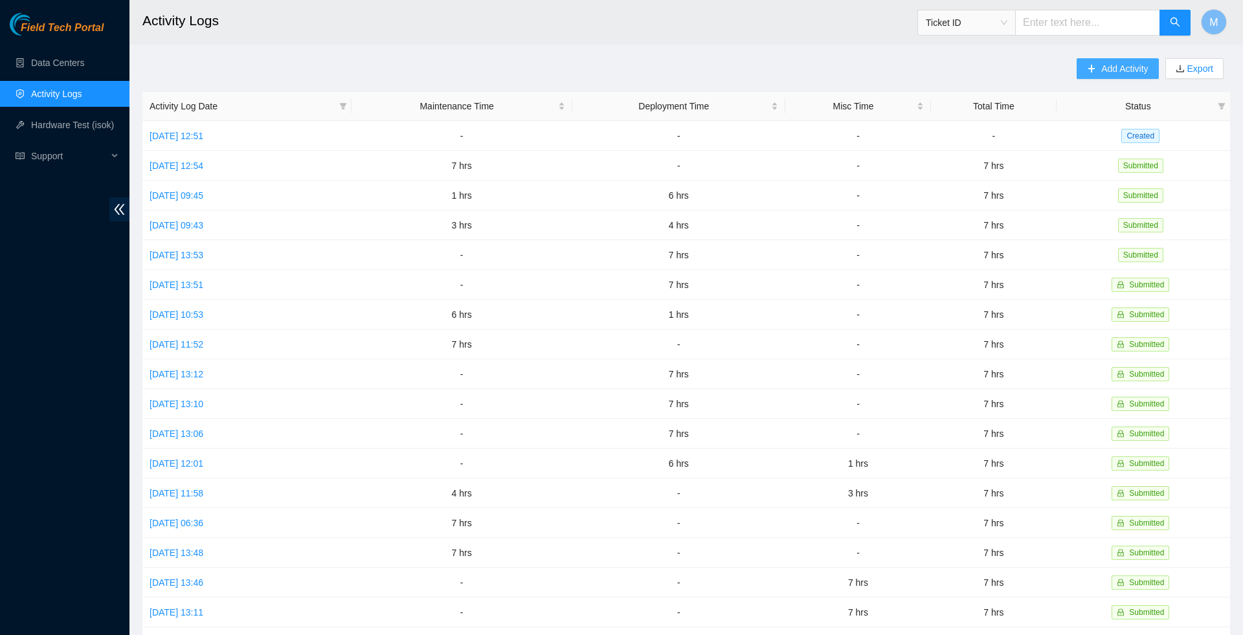
click at [1131, 65] on span "Add Activity" at bounding box center [1124, 69] width 47 height 14
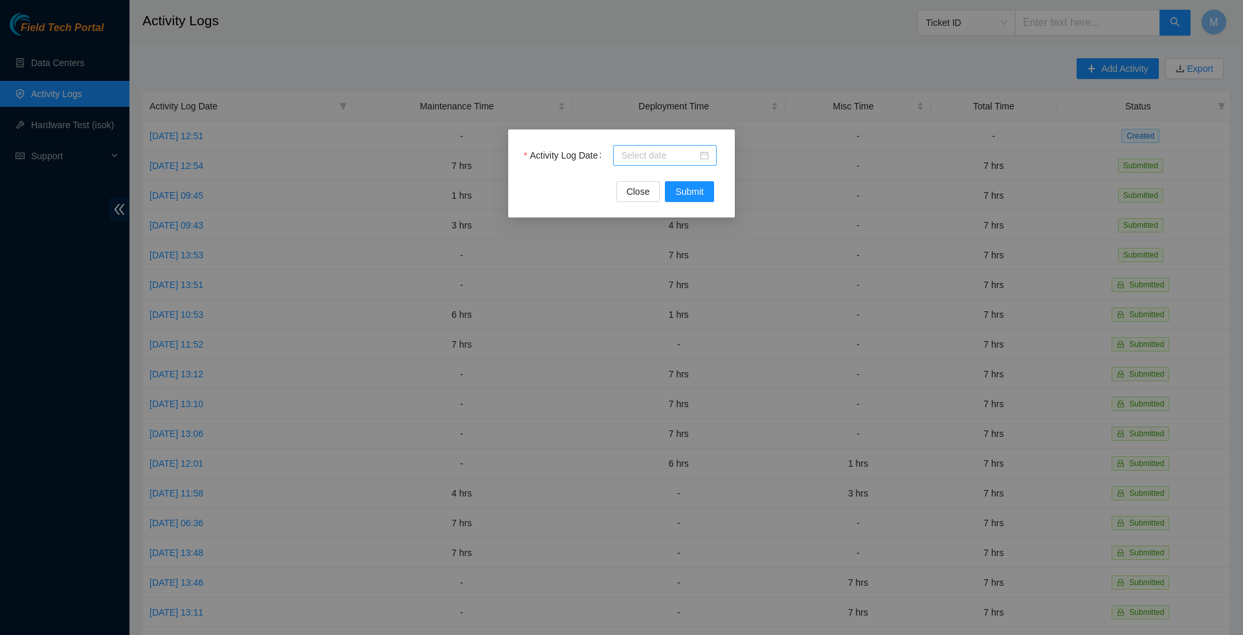
click at [705, 158] on div at bounding box center [665, 155] width 88 height 14
type input "[DATE]"
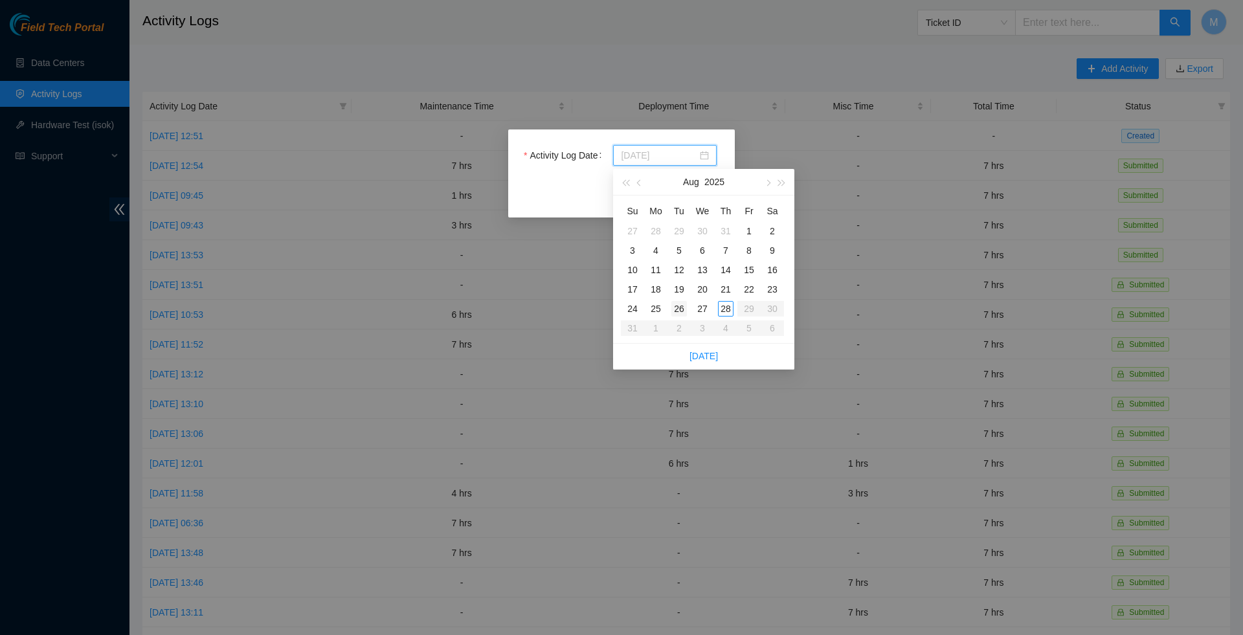
type input "[DATE]"
click at [703, 306] on div "27" at bounding box center [703, 309] width 16 height 16
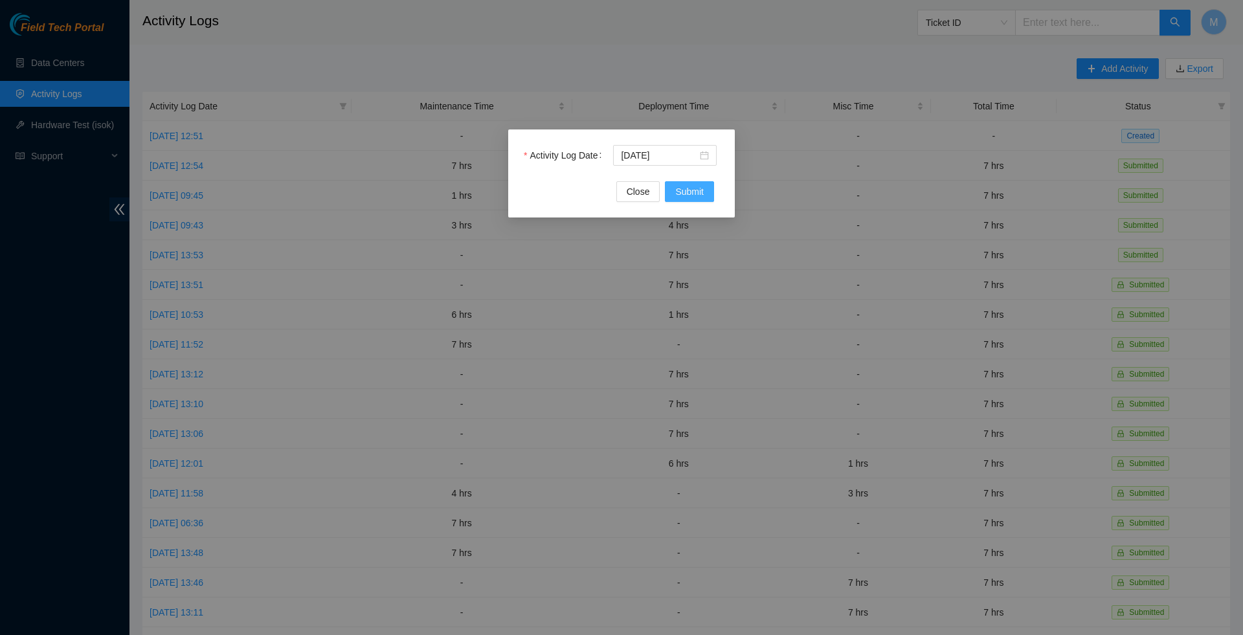
click at [703, 198] on button "Submit" at bounding box center [689, 191] width 49 height 21
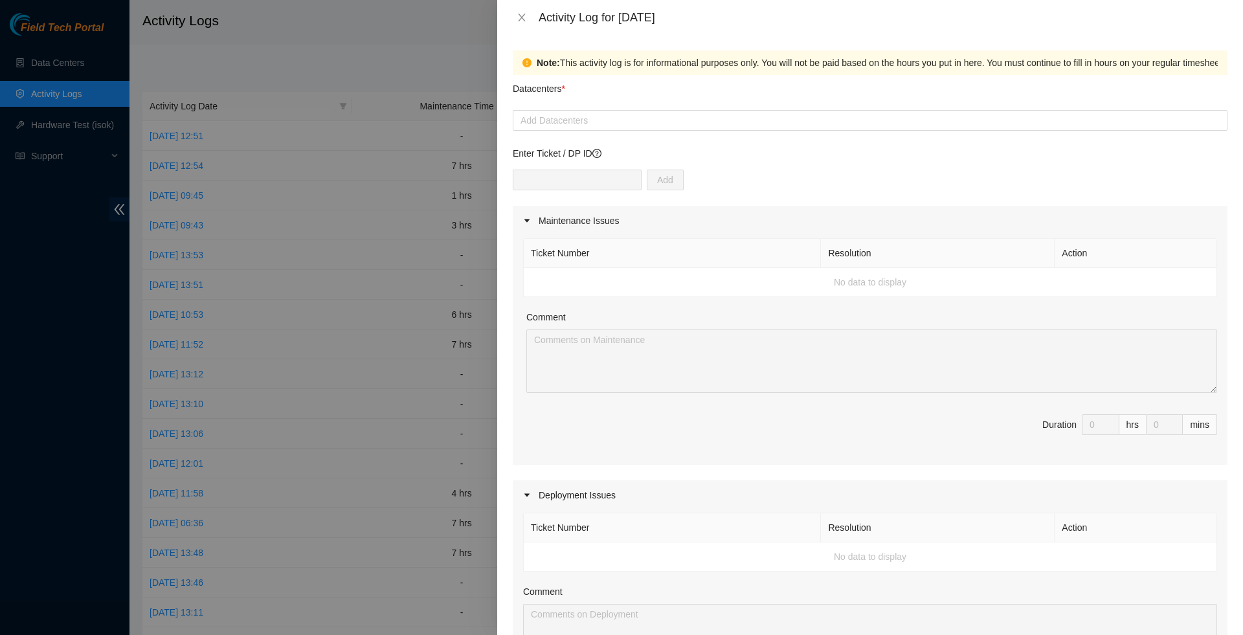
click at [660, 109] on div "Datacenters *" at bounding box center [870, 92] width 715 height 35
click at [651, 117] on div at bounding box center [870, 121] width 708 height 16
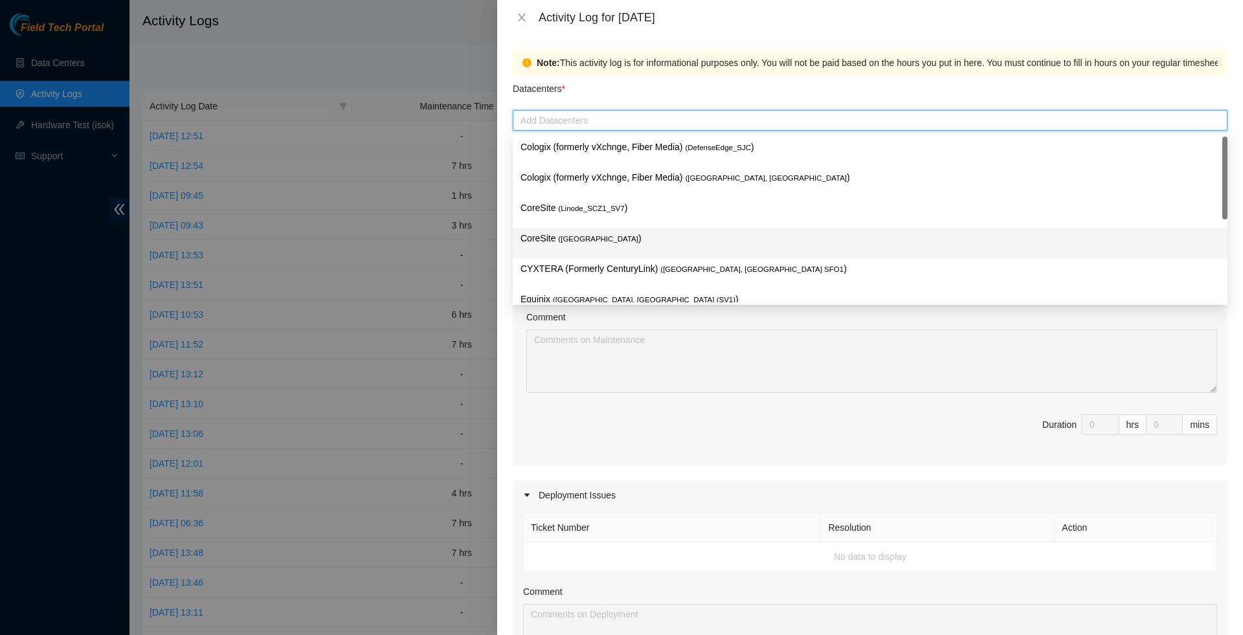
click at [638, 243] on p "CoreSite ( [GEOGRAPHIC_DATA] )" at bounding box center [870, 238] width 699 height 15
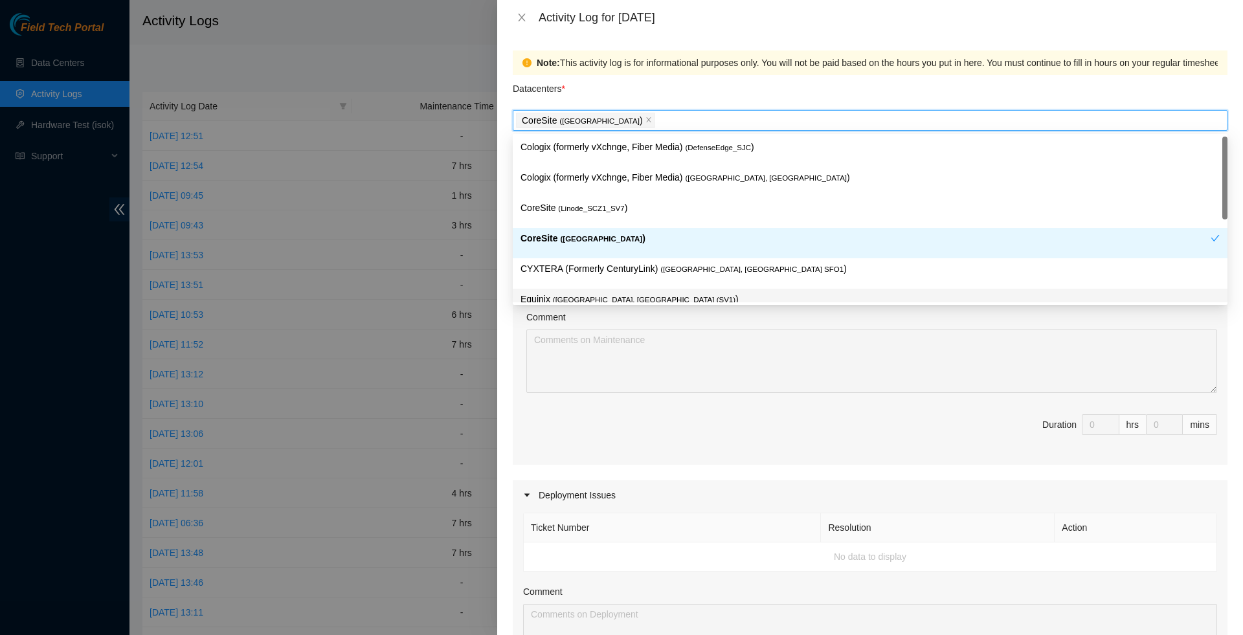
click at [587, 451] on span "Duration 0 hrs 0 mins" at bounding box center [870, 432] width 694 height 36
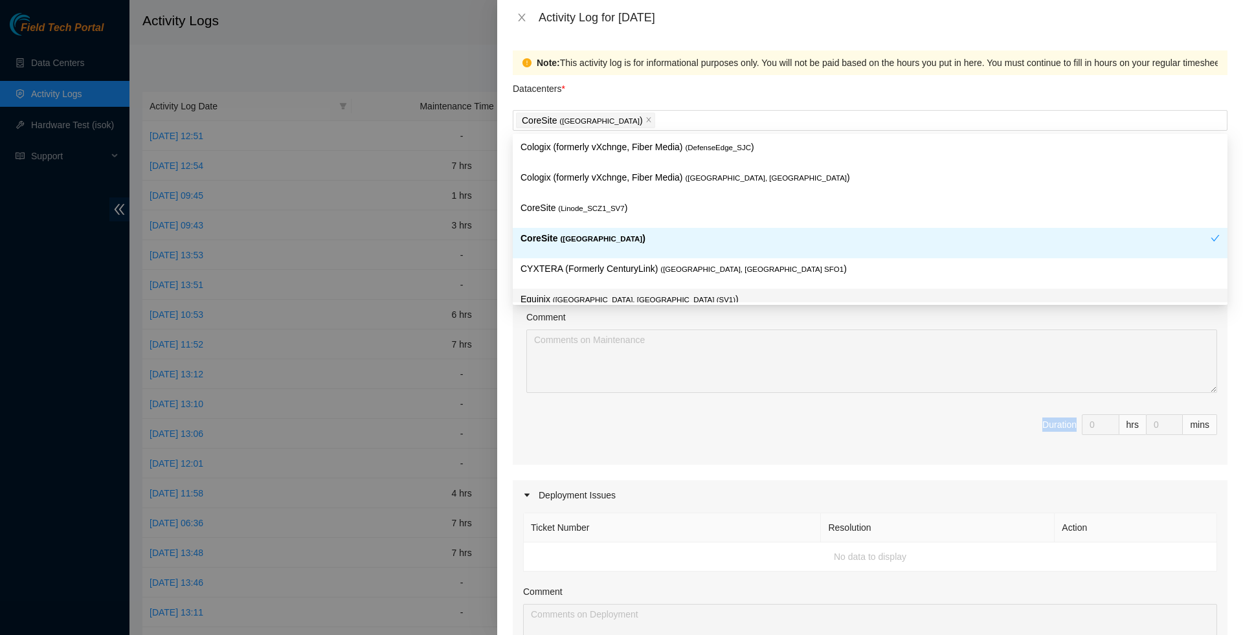
click at [587, 451] on span "Duration 0 hrs 0 mins" at bounding box center [870, 432] width 694 height 36
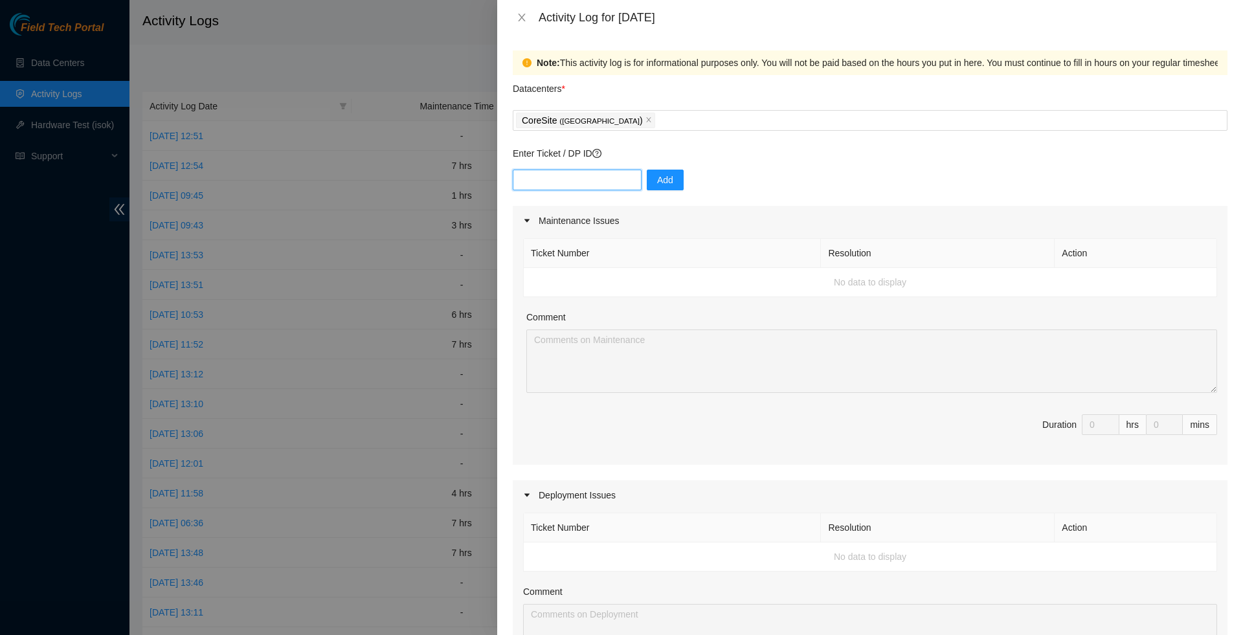
click at [596, 181] on input "text" at bounding box center [577, 180] width 129 height 21
paste input "B-W-14M6FTV"
type input "B-W-14M6FTV"
click at [680, 185] on button "Add" at bounding box center [665, 180] width 37 height 21
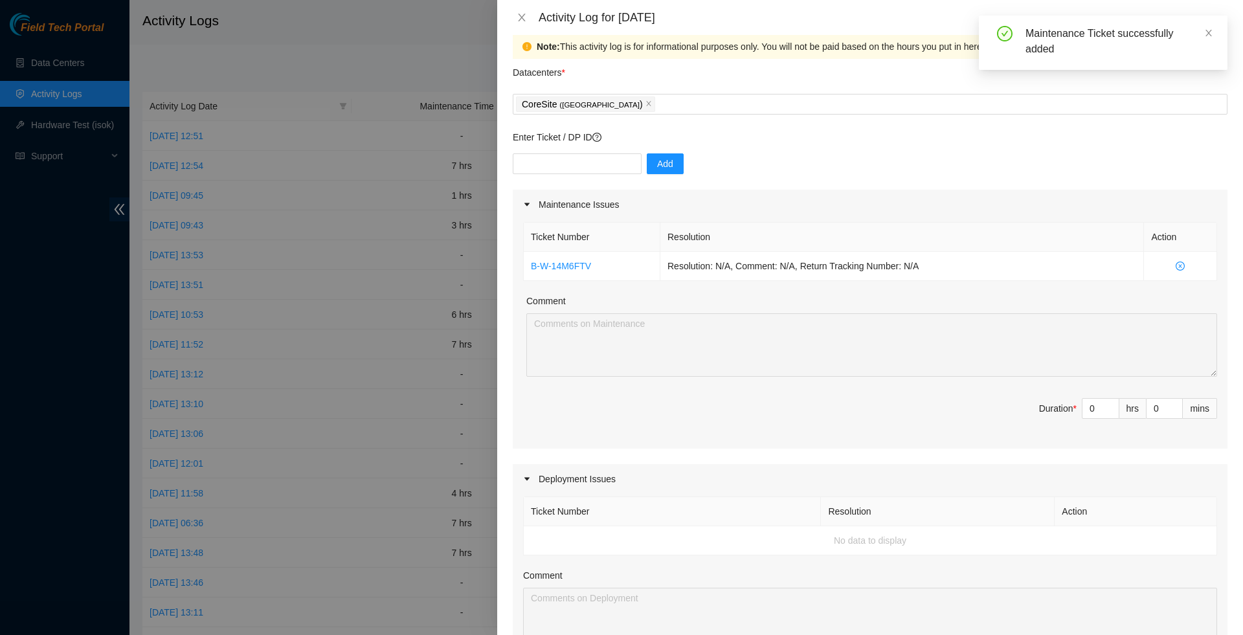
scroll to position [5, 0]
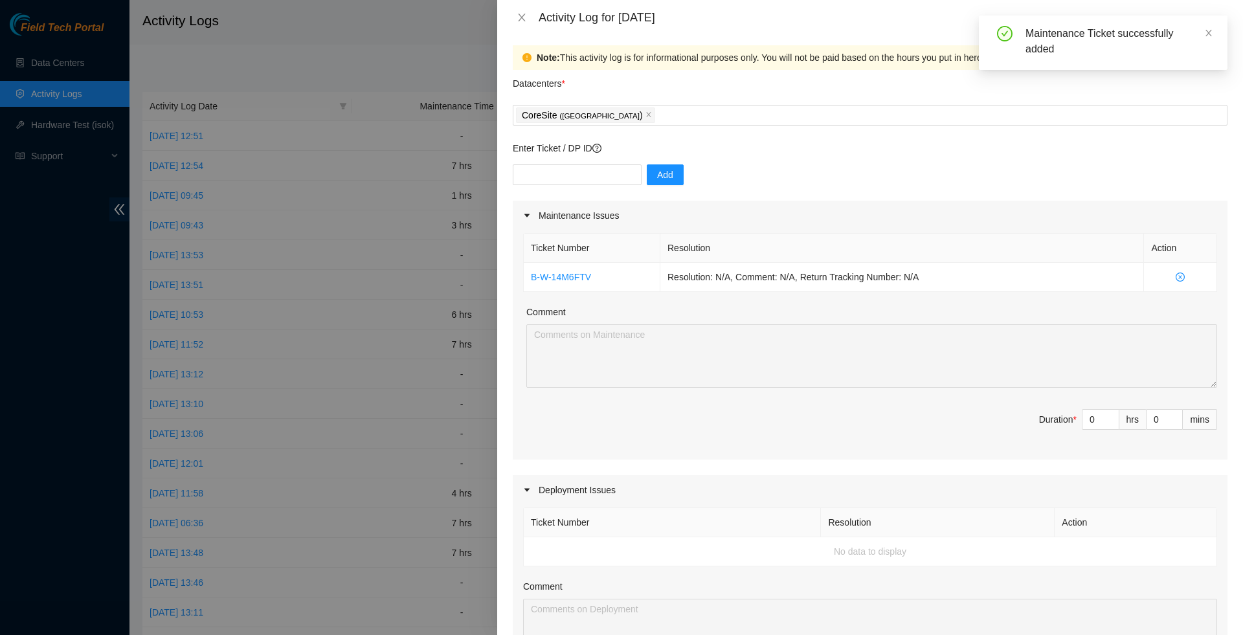
click at [445, 229] on div at bounding box center [621, 317] width 1243 height 635
type input "1"
click at [1111, 419] on icon "up" at bounding box center [1112, 416] width 5 height 5
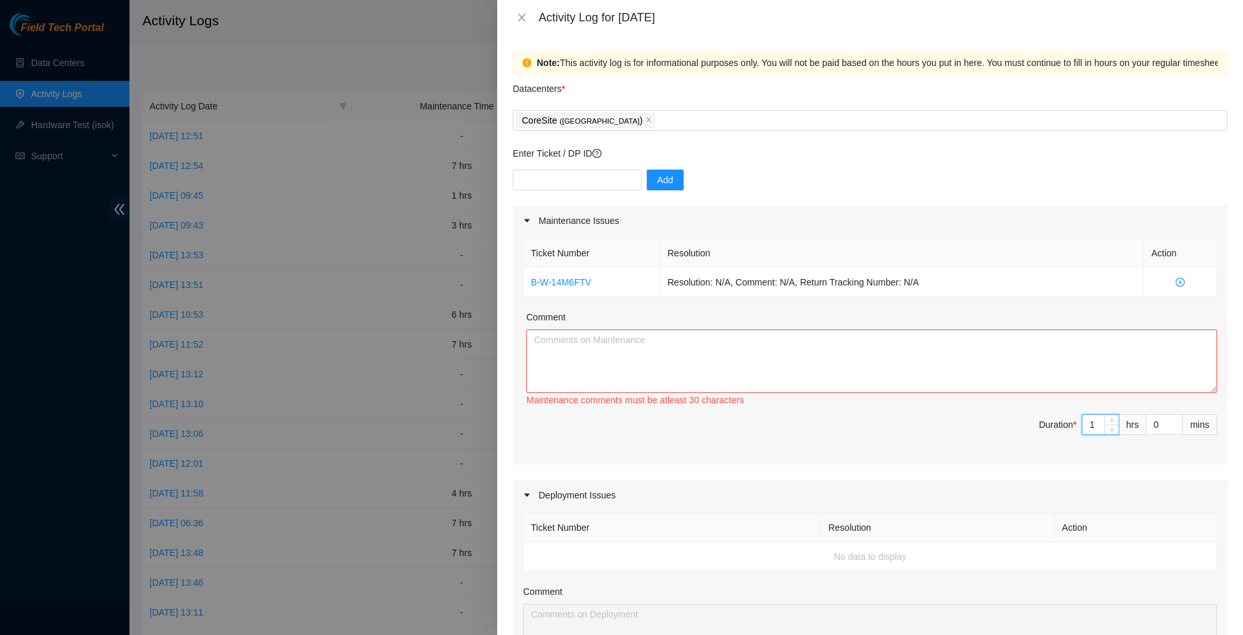
scroll to position [0, 0]
click at [752, 381] on textarea "Comment" at bounding box center [871, 361] width 691 height 63
type input "2"
click at [1115, 423] on span "Increase Value" at bounding box center [1112, 421] width 14 height 12
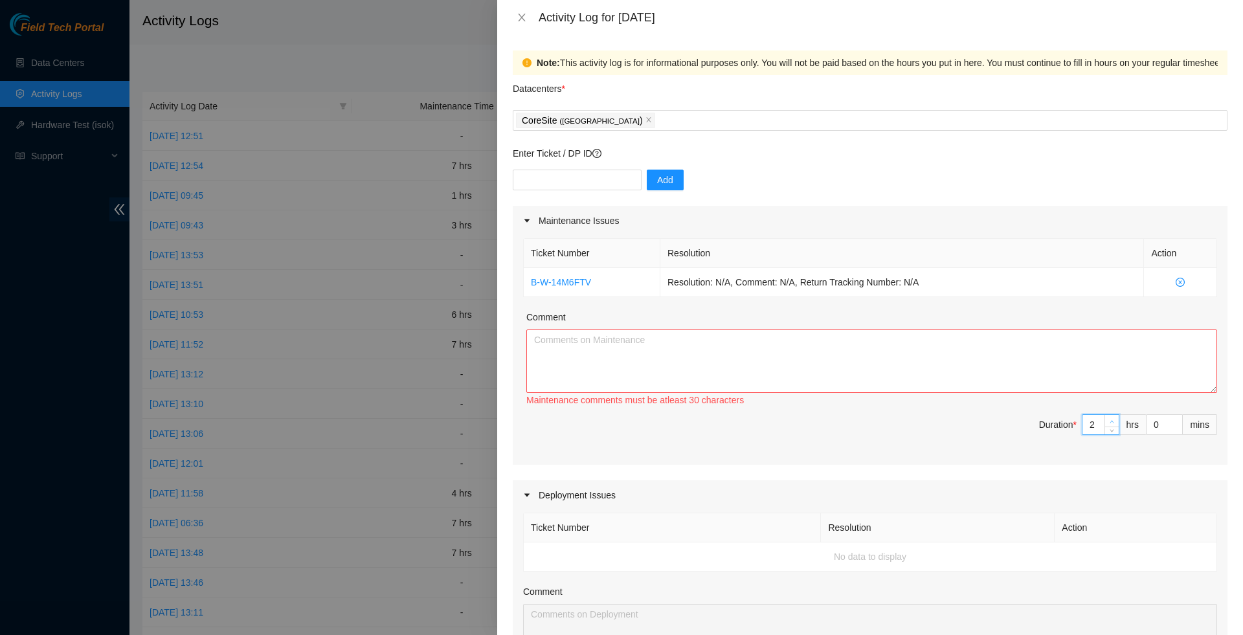
type input "3"
click at [1115, 423] on span "Increase Value" at bounding box center [1112, 421] width 14 height 12
type input "4"
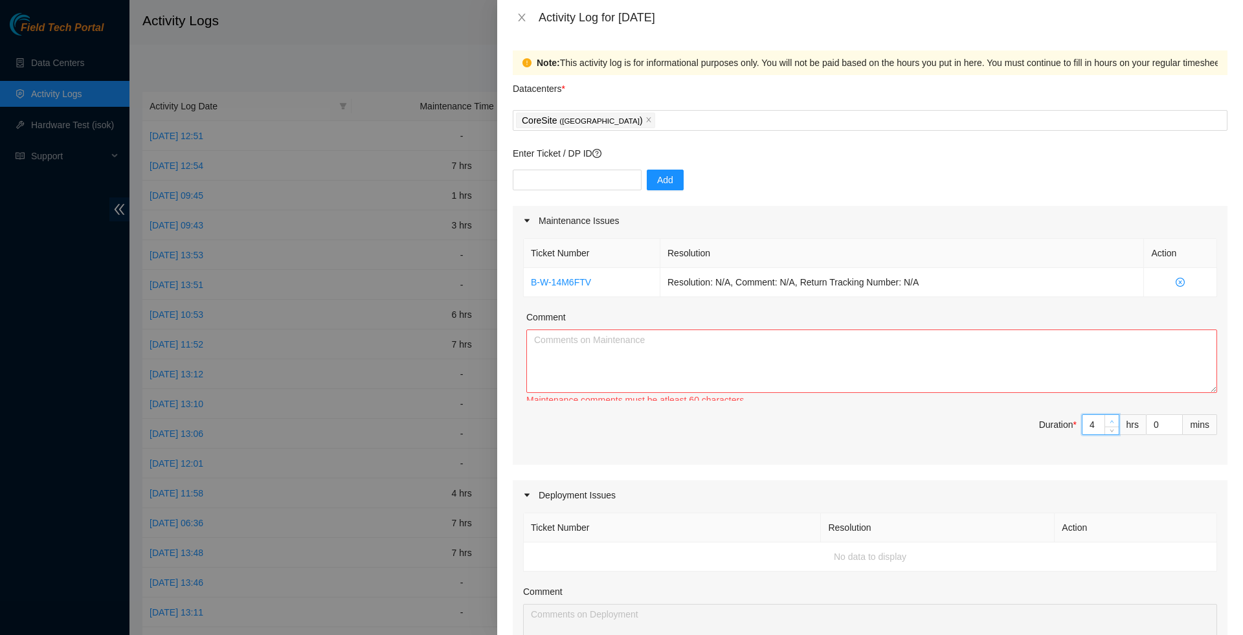
click at [1115, 423] on span "Increase Value" at bounding box center [1112, 421] width 14 height 12
type input "5"
click at [1115, 423] on span "Increase Value" at bounding box center [1112, 421] width 14 height 12
type input "6"
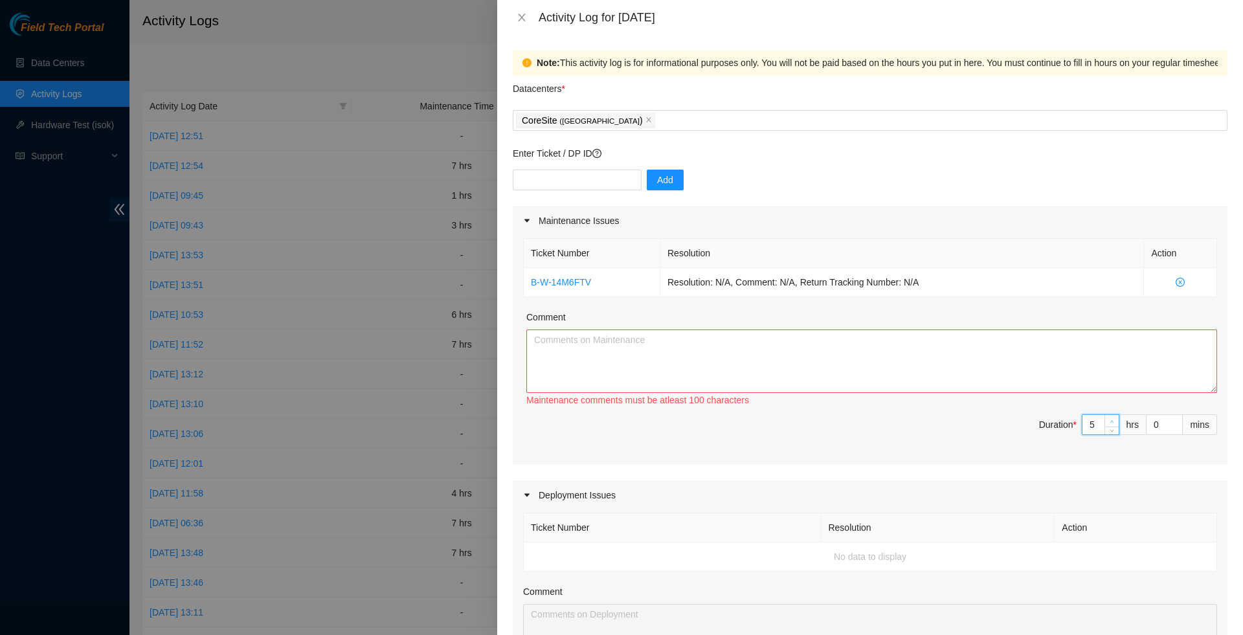
type input "6"
click at [1115, 423] on span "Increase Value" at bounding box center [1112, 421] width 14 height 12
type input "7"
click at [1115, 423] on span "Increase Value" at bounding box center [1112, 421] width 14 height 12
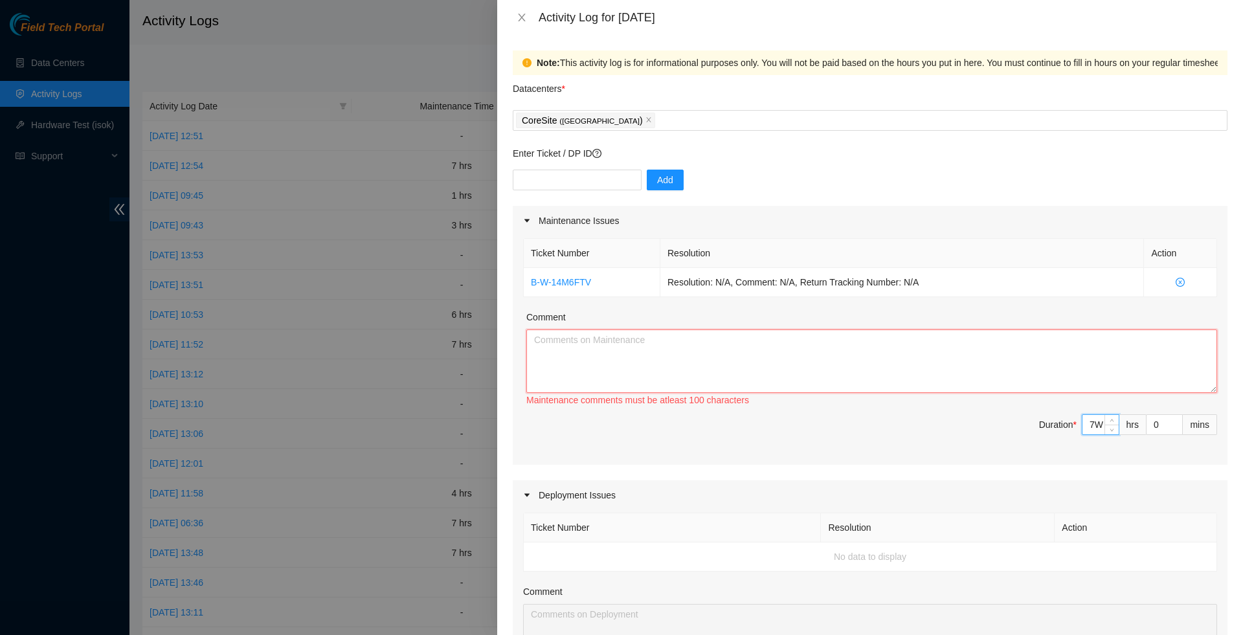
type input "7"
click at [1022, 391] on textarea "Comment" at bounding box center [871, 361] width 691 height 63
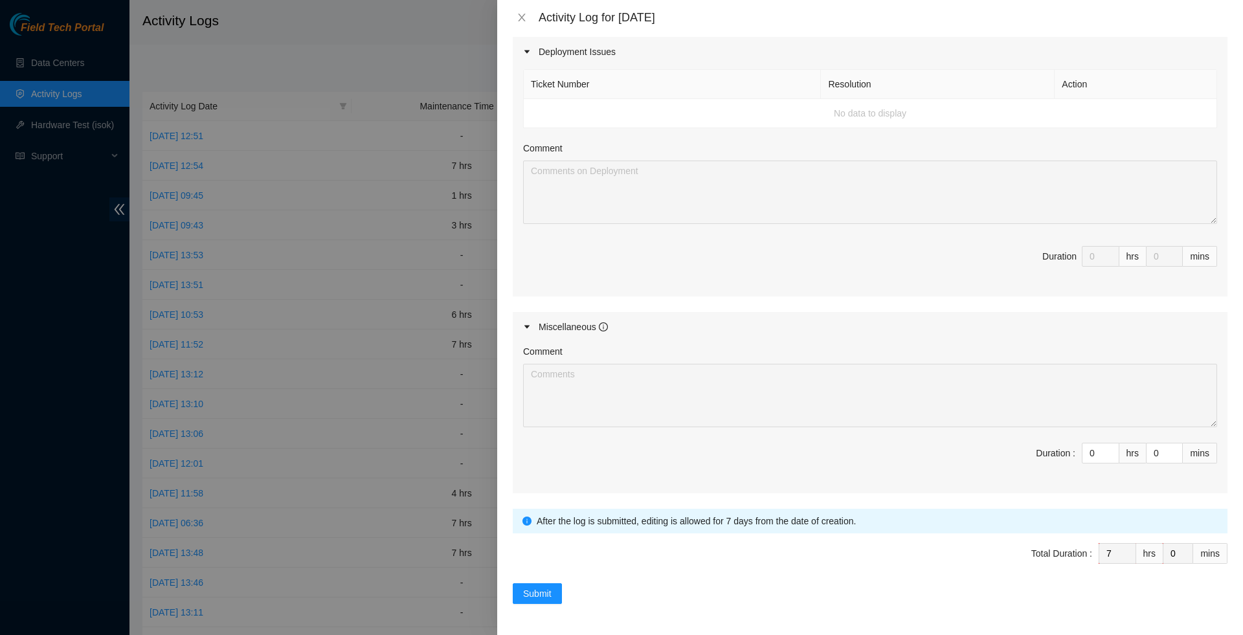
scroll to position [462, 0]
type textarea "Worked with [PERSON_NAME], [PERSON_NAME], and [PERSON_NAME] to audit inventory …"
click at [556, 596] on button "Submit" at bounding box center [537, 593] width 49 height 21
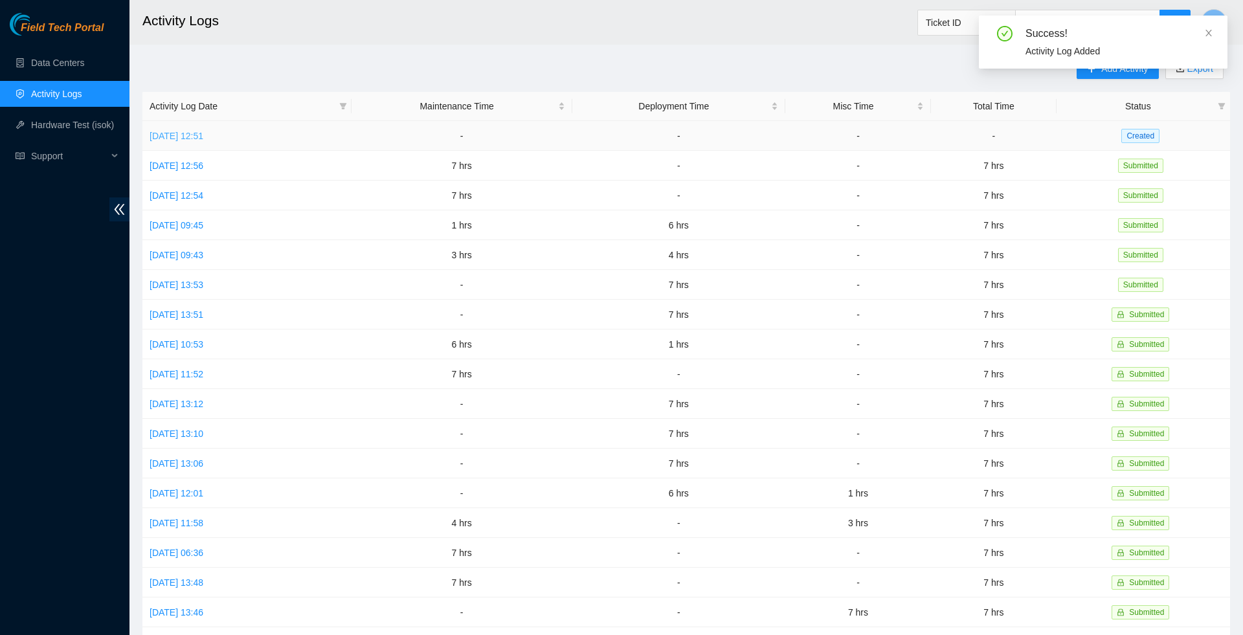
click at [203, 138] on link "[DATE] 12:51" at bounding box center [177, 136] width 54 height 10
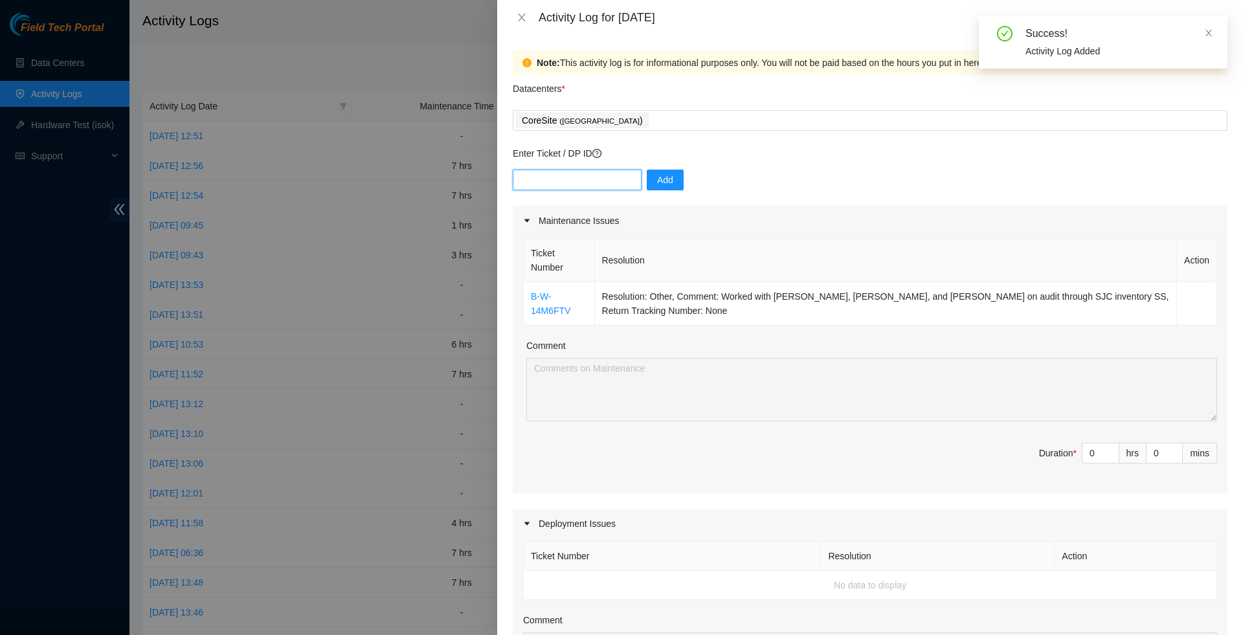
click at [624, 185] on input "text" at bounding box center [577, 180] width 129 height 21
click at [697, 242] on th "Resolution" at bounding box center [886, 260] width 583 height 43
type input "1"
click at [1112, 453] on icon "up" at bounding box center [1112, 450] width 5 height 5
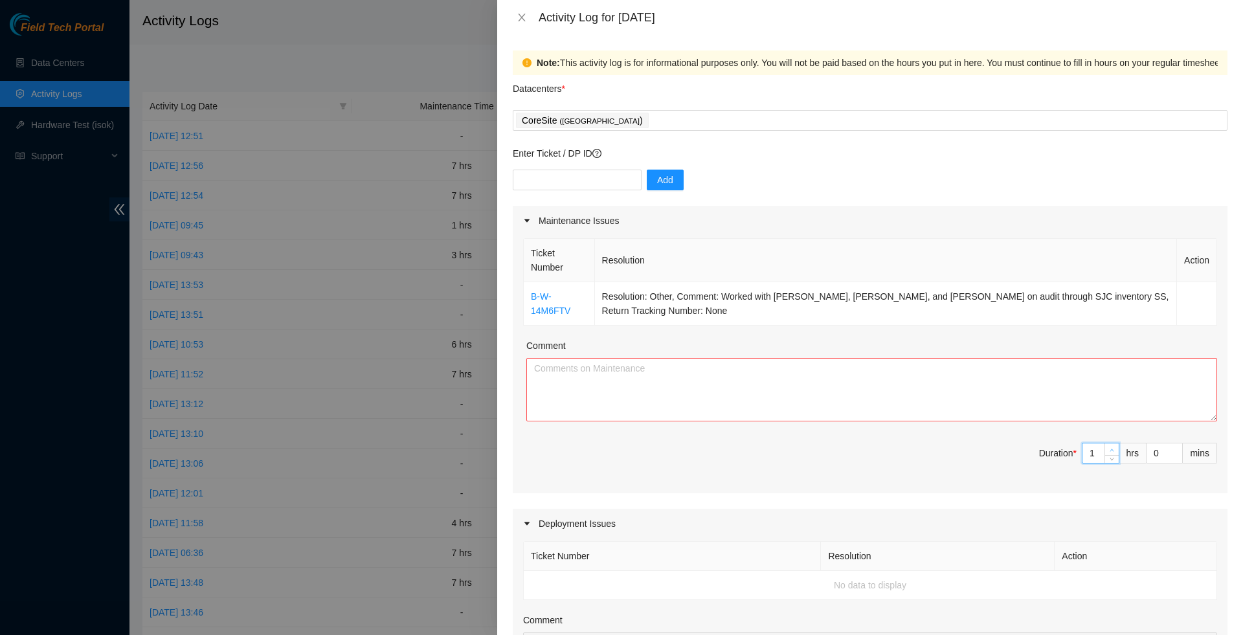
type input "2"
click at [1112, 453] on icon "up" at bounding box center [1112, 450] width 5 height 5
type input "3"
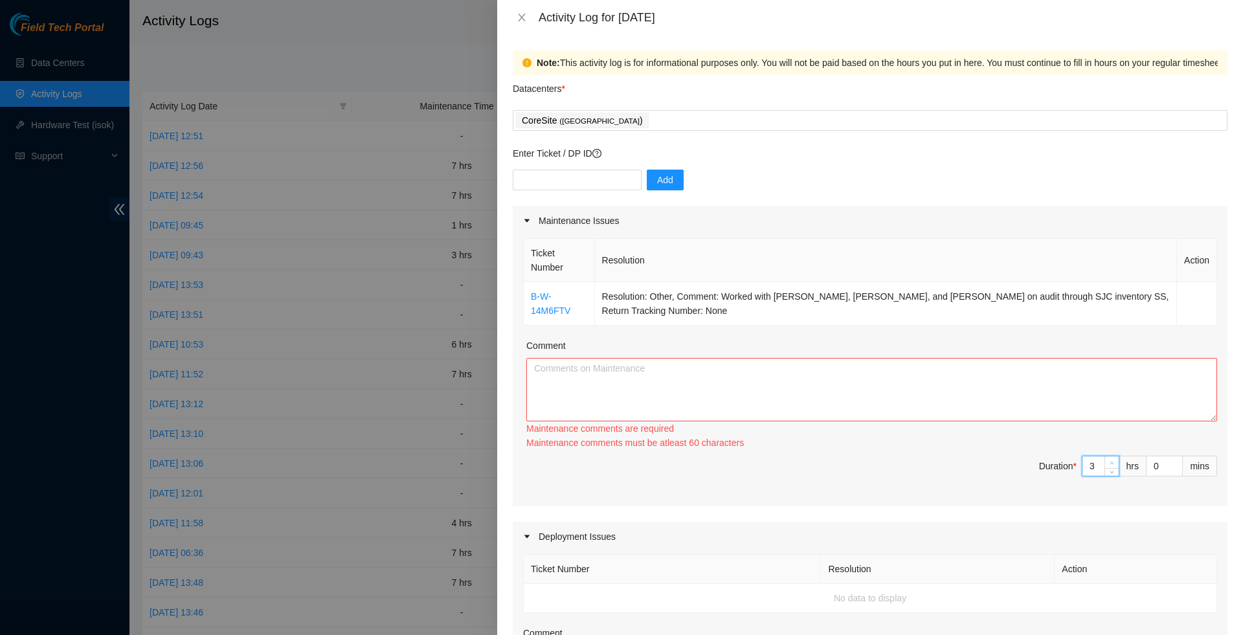
click at [1112, 461] on icon "up" at bounding box center [1112, 463] width 5 height 5
type input "4"
click at [1112, 459] on span "up" at bounding box center [1113, 463] width 8 height 8
type input "5"
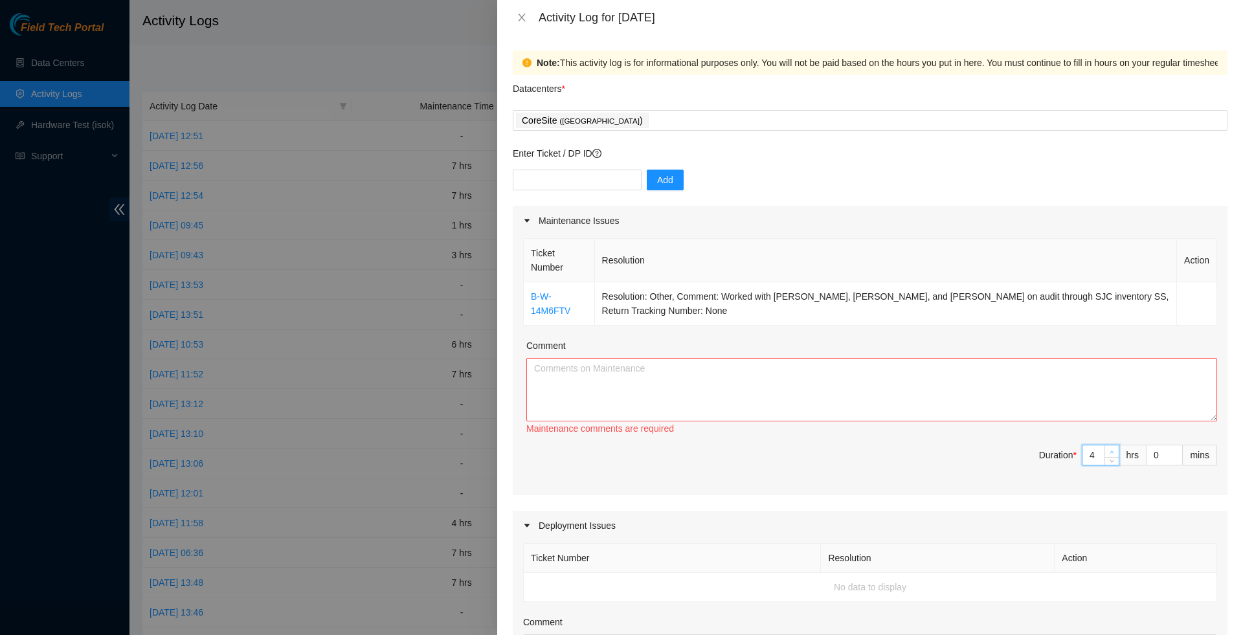
type input "5"
click at [1112, 457] on span "Increase Value" at bounding box center [1112, 451] width 14 height 12
click at [1112, 457] on div "Ticket Number Resolution Action B-W-14M6FTV Resolution: Other, Comment: Worked …" at bounding box center [870, 371] width 715 height 271
type input "4"
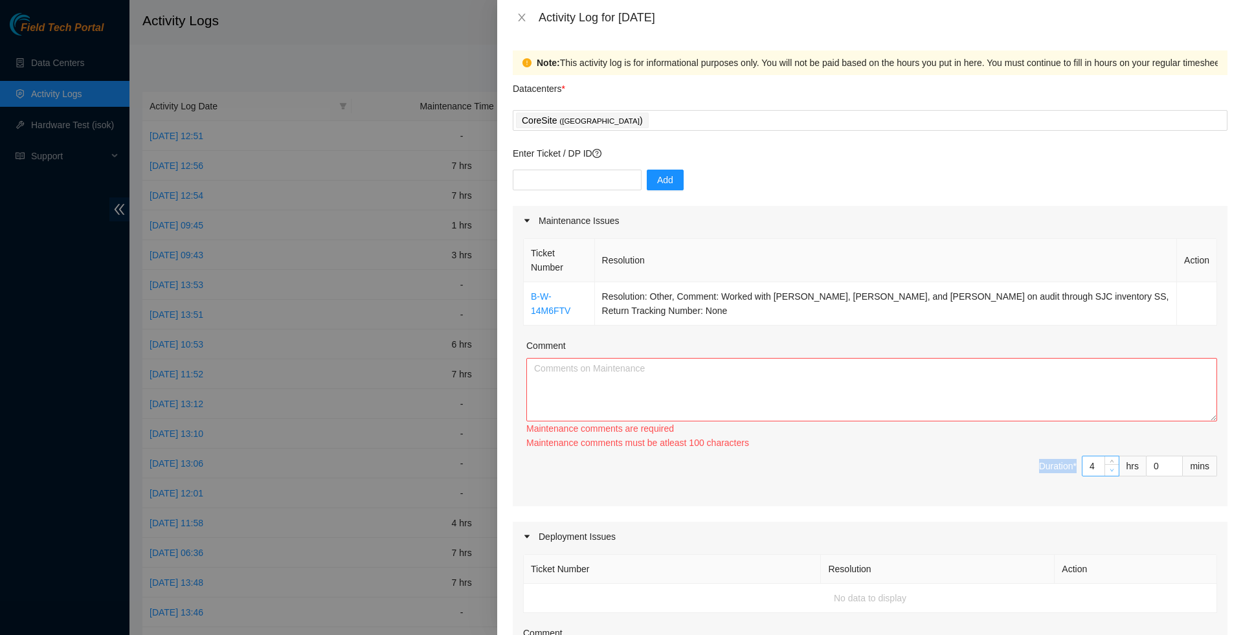
click at [1110, 473] on icon "down" at bounding box center [1112, 470] width 5 height 5
type input "5"
click at [1110, 466] on icon "up" at bounding box center [1112, 463] width 5 height 5
type input "6"
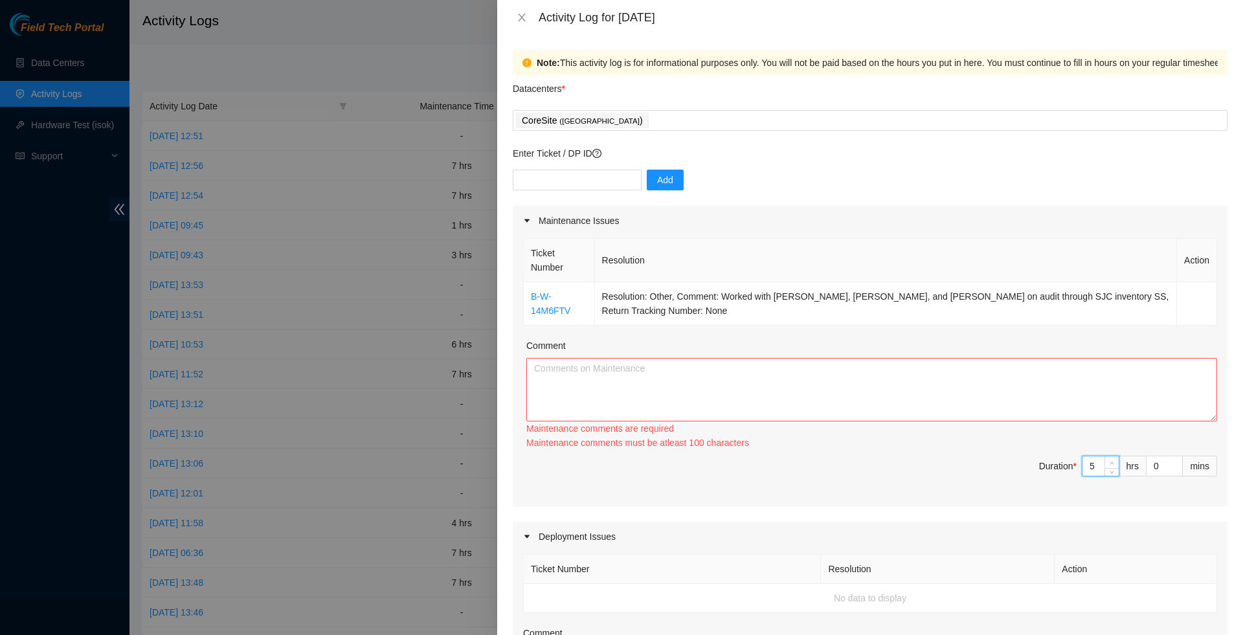
type input "6"
click at [1110, 466] on icon "up" at bounding box center [1112, 463] width 5 height 5
type input "7"
click at [1110, 466] on icon "up" at bounding box center [1112, 463] width 5 height 5
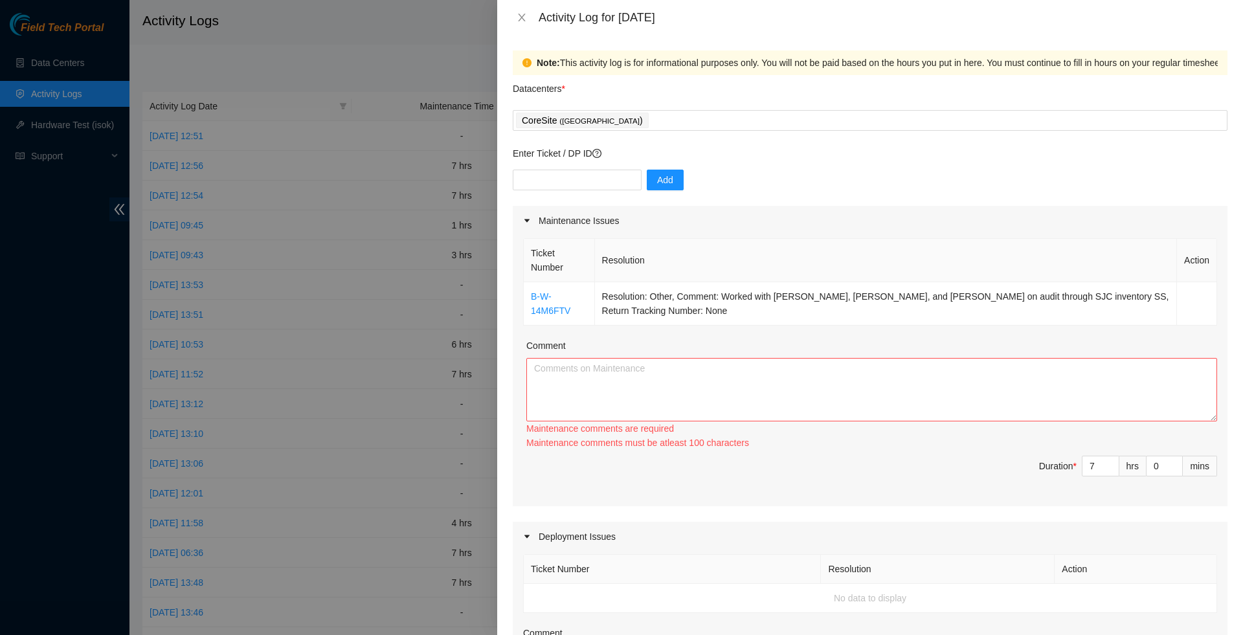
click at [956, 358] on div "Comment" at bounding box center [871, 348] width 691 height 19
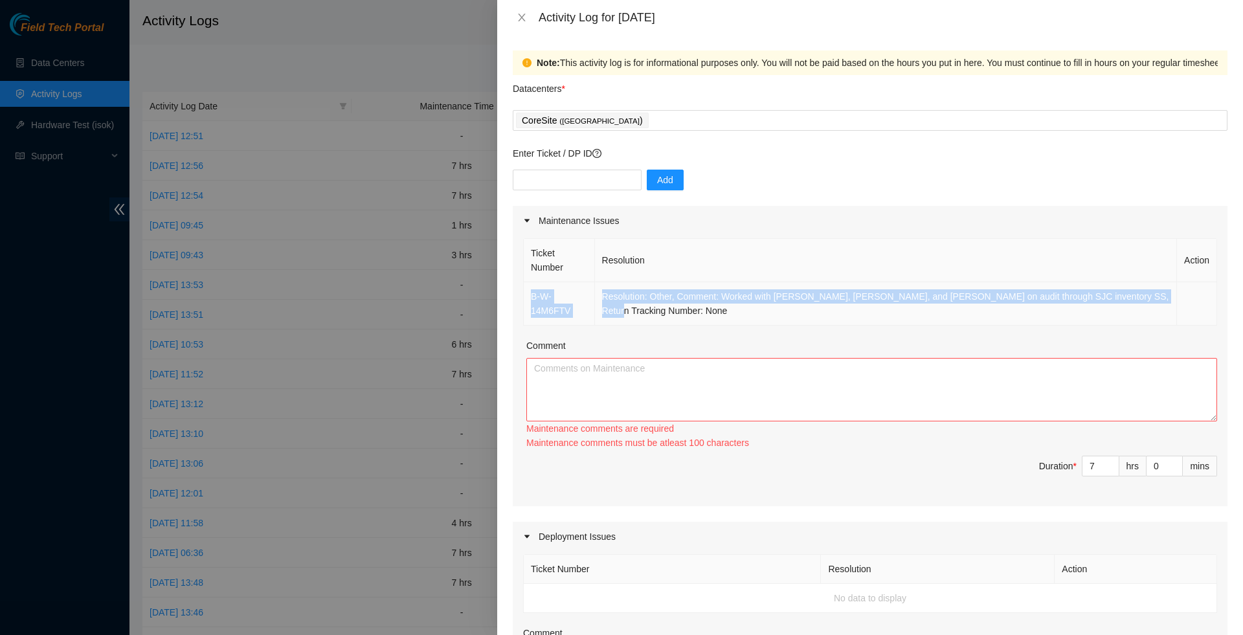
drag, startPoint x: 635, startPoint y: 319, endPoint x: 531, endPoint y: 288, distance: 108.8
click at [531, 288] on tr "B-W-14M6FTV Resolution: Other, Comment: Worked with [PERSON_NAME], [PERSON_NAME…" at bounding box center [870, 303] width 693 height 43
copy tr "B-W-14M6FTV Resolution: Other, Comment: Worked with [PERSON_NAME], [PERSON_NAME…"
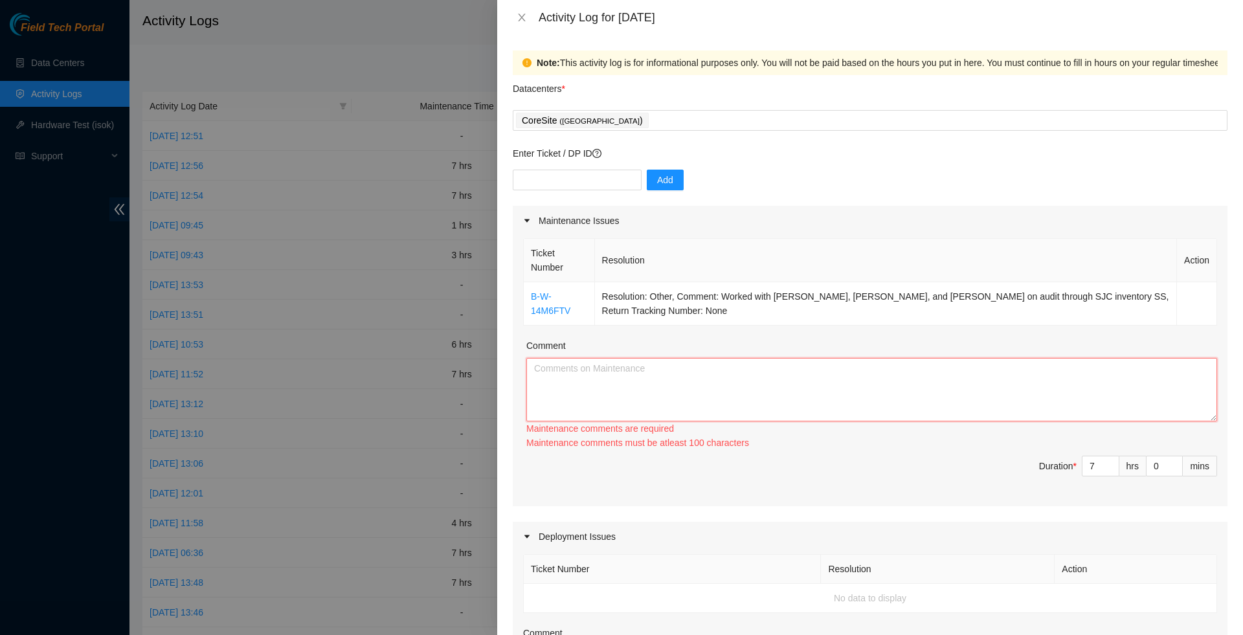
click at [594, 390] on textarea "Comment" at bounding box center [871, 389] width 691 height 63
paste textarea "B-W-14M6FTV Resolution: Other, Comment: Worked with [PERSON_NAME], [PERSON_NAME…"
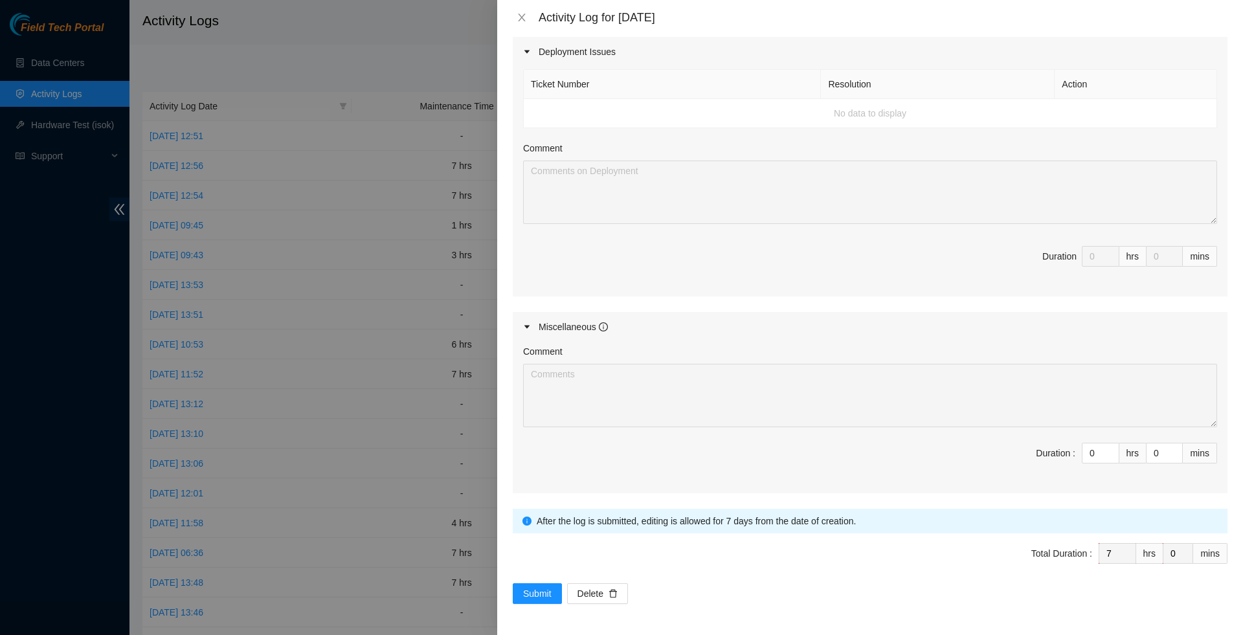
scroll to position [492, 0]
type textarea "B-W-14M6FTV Resolution: Other, Comment: Worked with [PERSON_NAME], [PERSON_NAME…"
click at [537, 596] on span "Submit" at bounding box center [537, 594] width 28 height 14
